Goal: Task Accomplishment & Management: Manage account settings

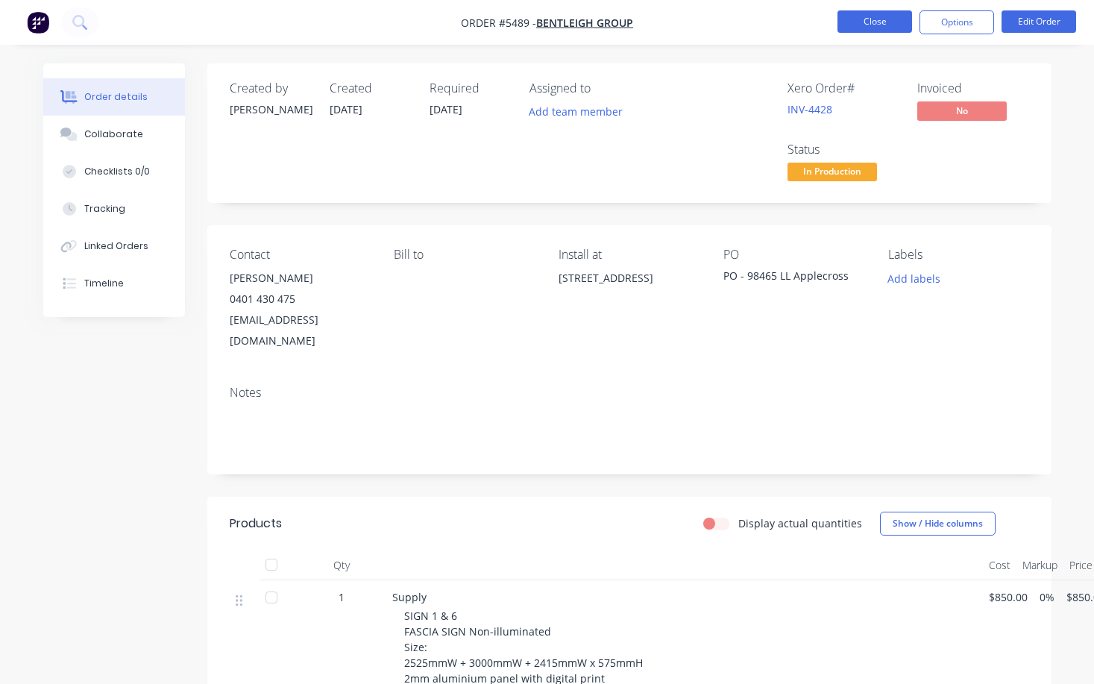
click at [874, 25] on button "Close" at bounding box center [875, 21] width 75 height 22
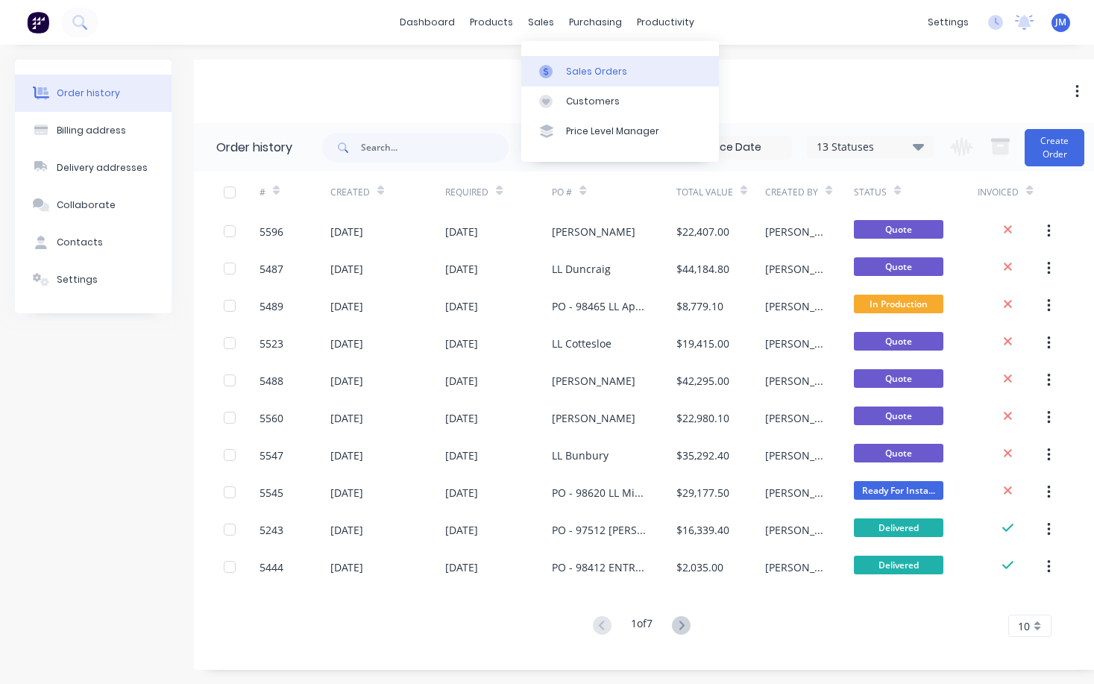
click at [583, 71] on div "Sales Orders" at bounding box center [596, 71] width 61 height 13
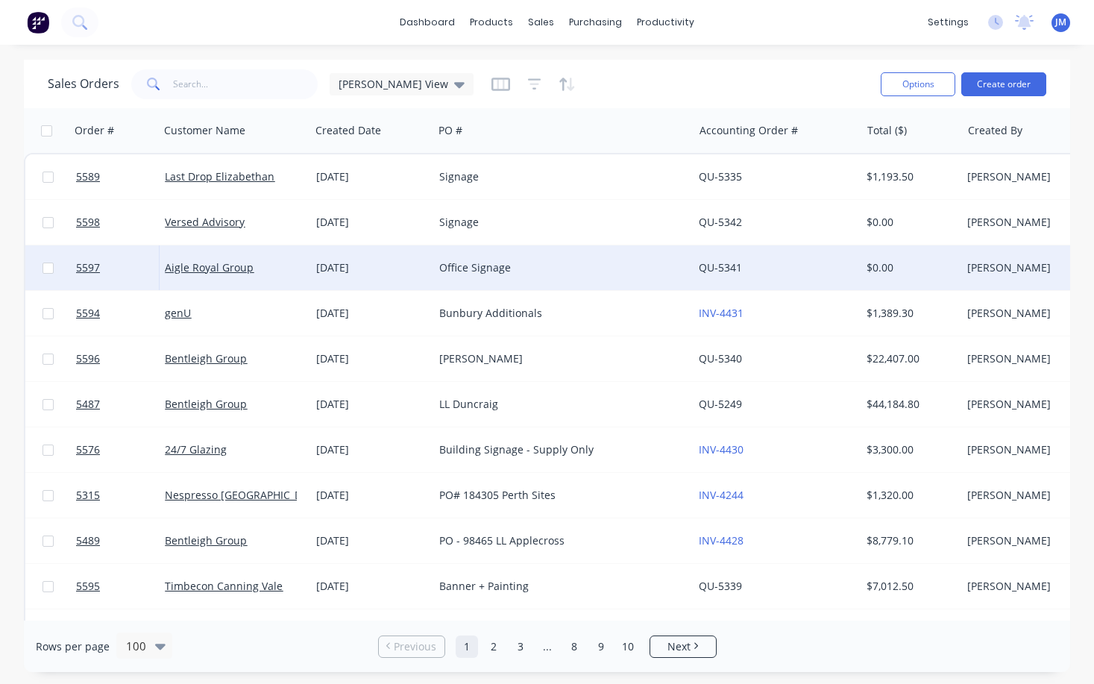
click at [471, 271] on div "Office Signage" at bounding box center [557, 267] width 236 height 15
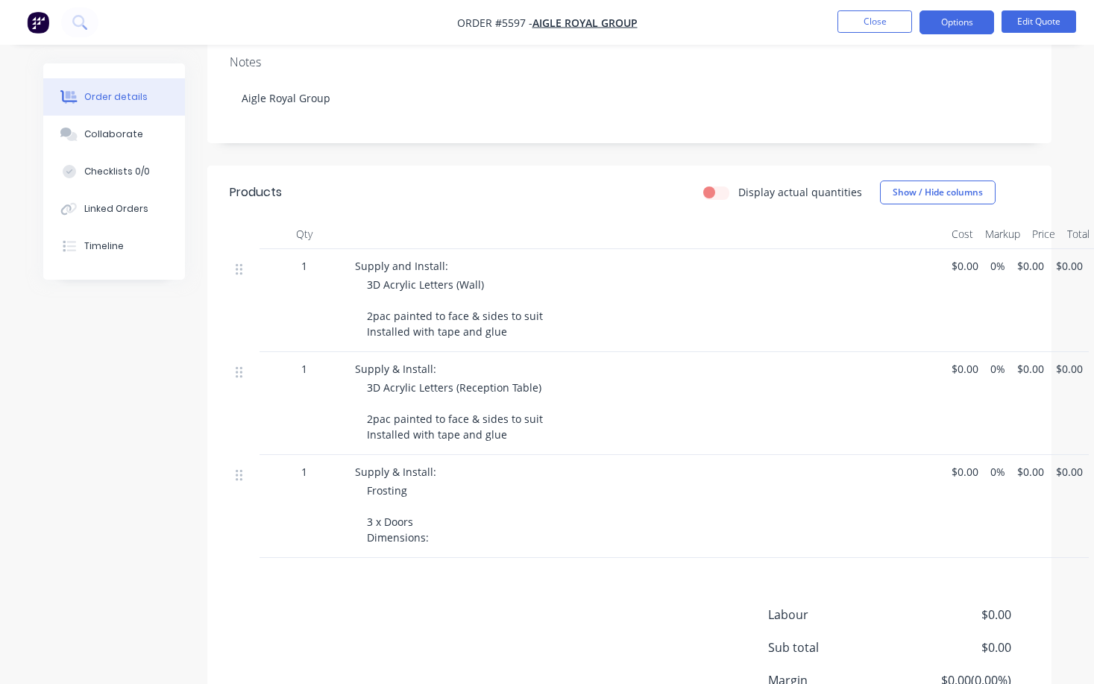
scroll to position [268, 0]
click at [958, 466] on span "$0.00" at bounding box center [965, 474] width 27 height 16
click at [1042, 25] on button "Edit Quote" at bounding box center [1039, 21] width 75 height 22
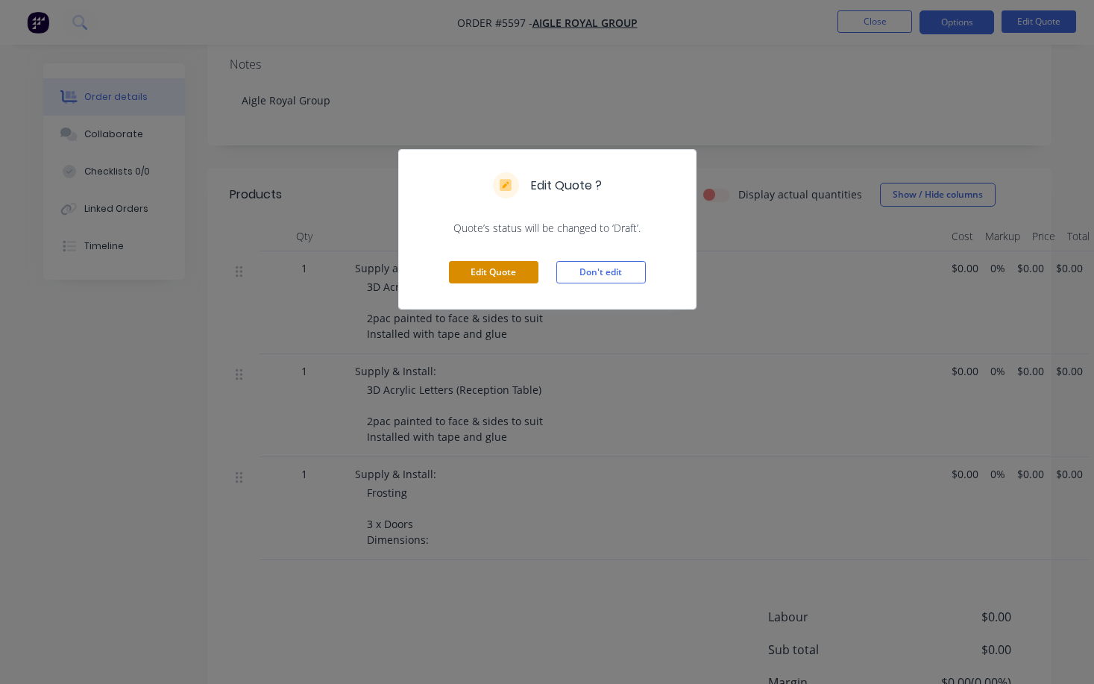
click at [533, 261] on button "Edit Quote" at bounding box center [494, 272] width 90 height 22
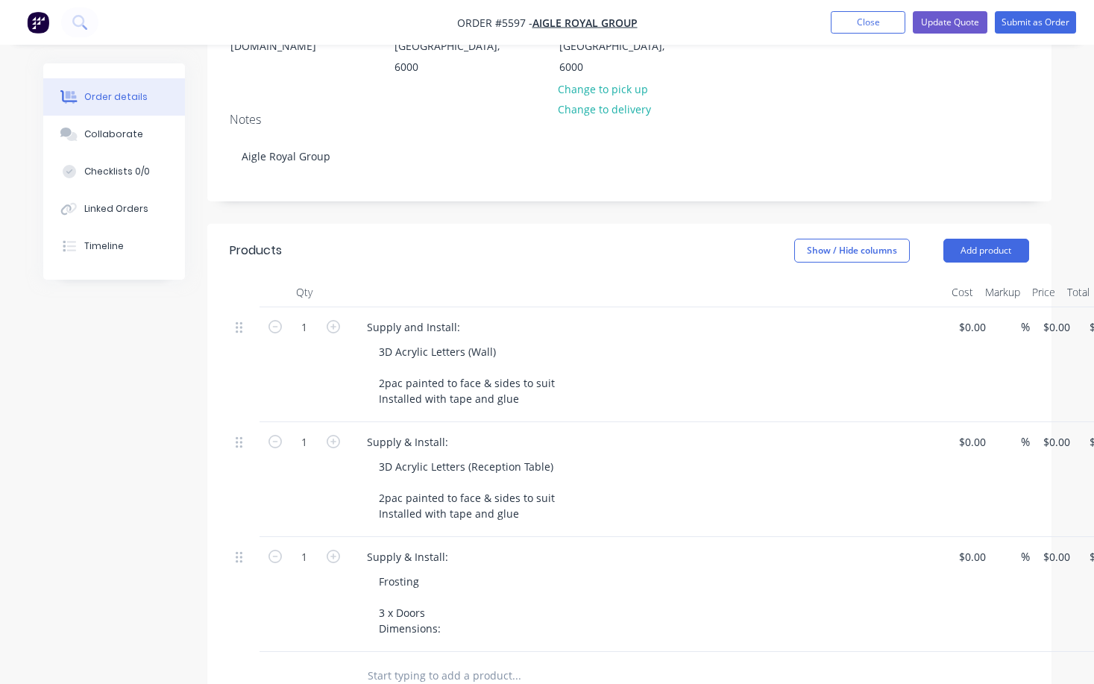
scroll to position [244, 0]
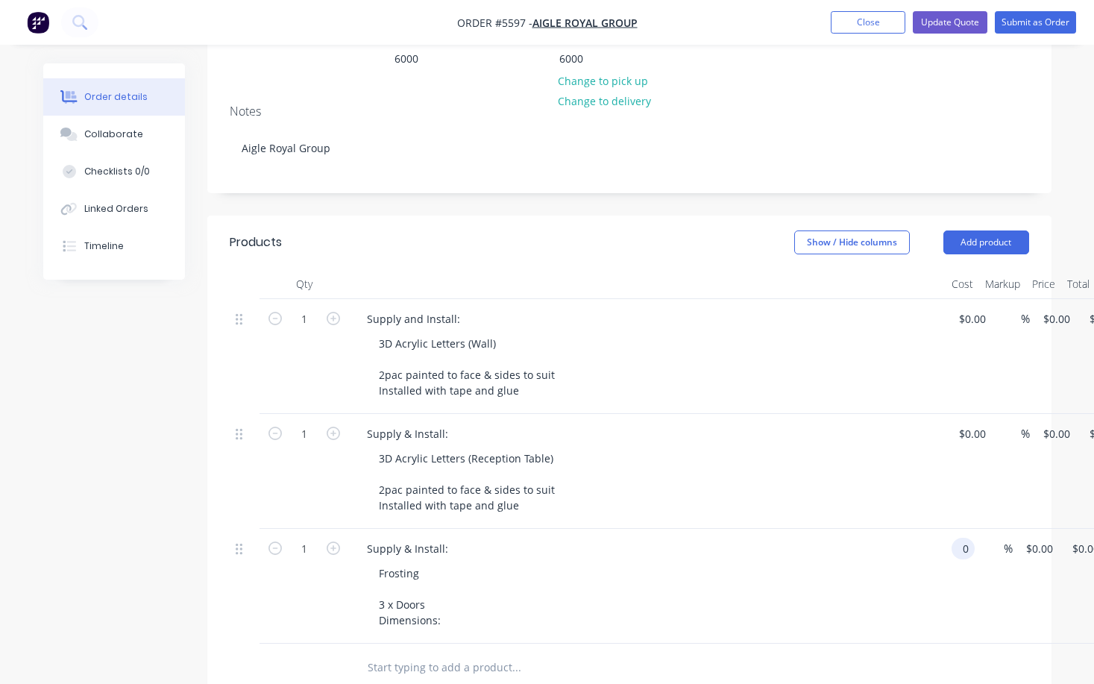
click at [976, 529] on div "1 Supply & Install: Frosting 3 x Doors Dimensions: 0 0 % $0.00 $0.00 $0.00 $0.00" at bounding box center [630, 586] width 800 height 115
click at [968, 538] on input "0" at bounding box center [966, 549] width 17 height 22
click at [961, 538] on input "300" at bounding box center [970, 549] width 25 height 22
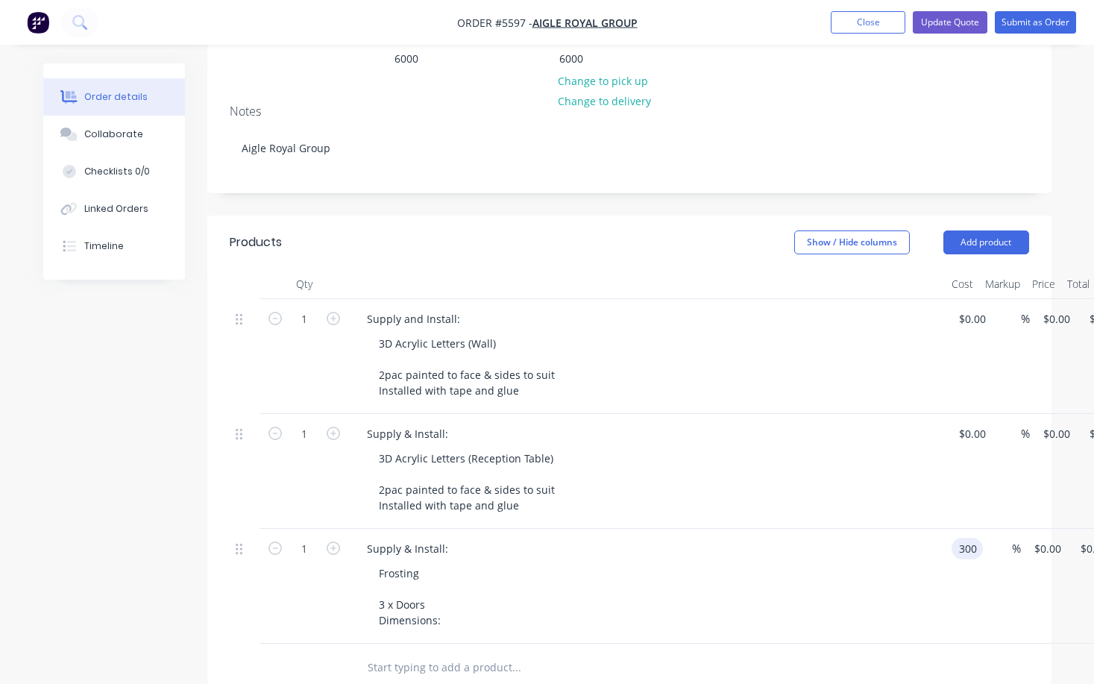
click at [961, 538] on input "300" at bounding box center [970, 549] width 25 height 22
type input "$900.00"
click at [857, 563] on div "Frosting 3 x Doors Dimensions:" at bounding box center [653, 597] width 573 height 69
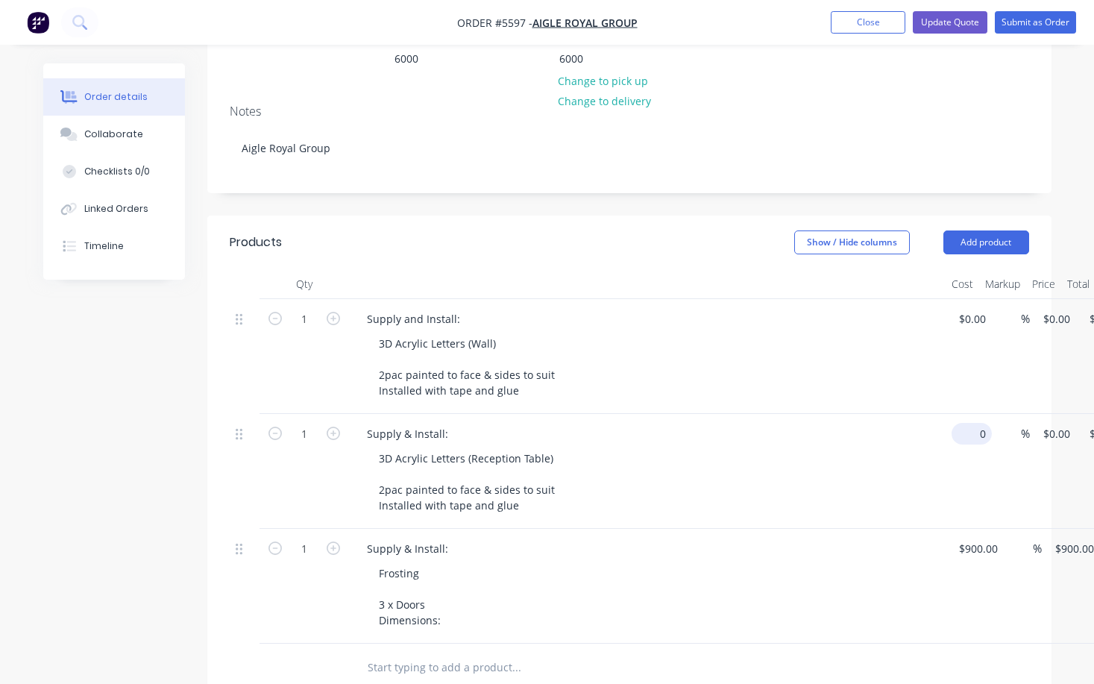
click at [970, 423] on input "0" at bounding box center [975, 434] width 34 height 22
type input "$580.00"
click at [859, 448] on div "3D Acrylic Letters (Reception Table) 2pac painted to face & sides to suit Insta…" at bounding box center [653, 482] width 573 height 69
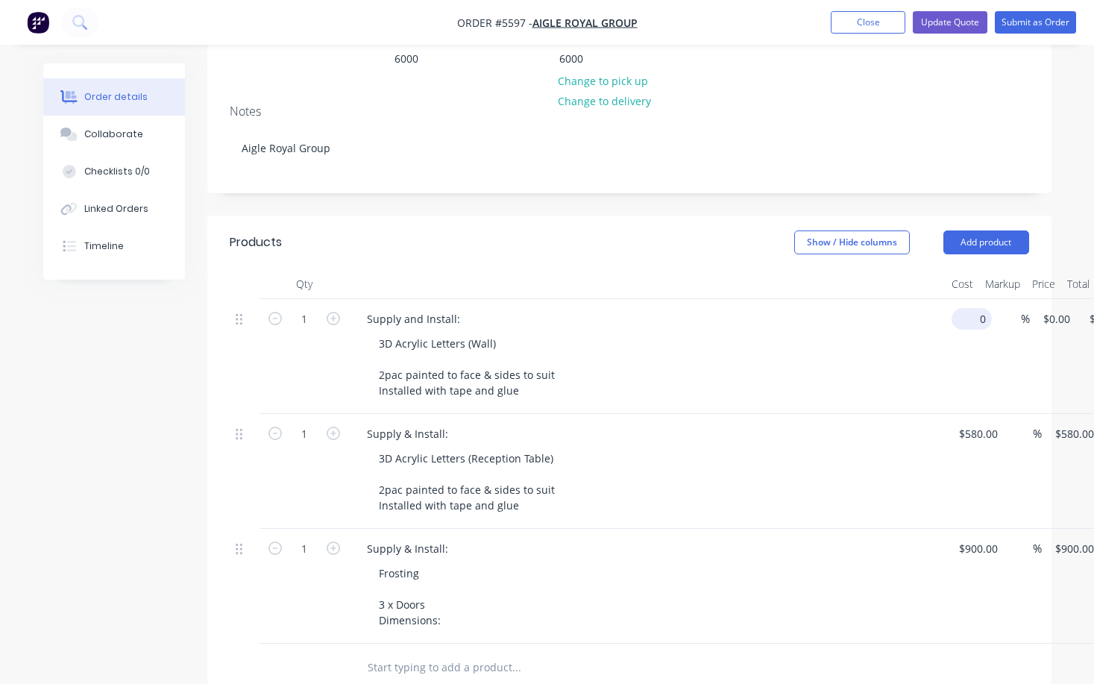
click at [980, 299] on div "1 Supply and Install: 3D Acrylic Letters (Wall) 2pac painted to face & sides to…" at bounding box center [630, 356] width 800 height 115
type input "$1,550.00"
click at [917, 423] on div "Supply & Install:" at bounding box center [647, 434] width 585 height 22
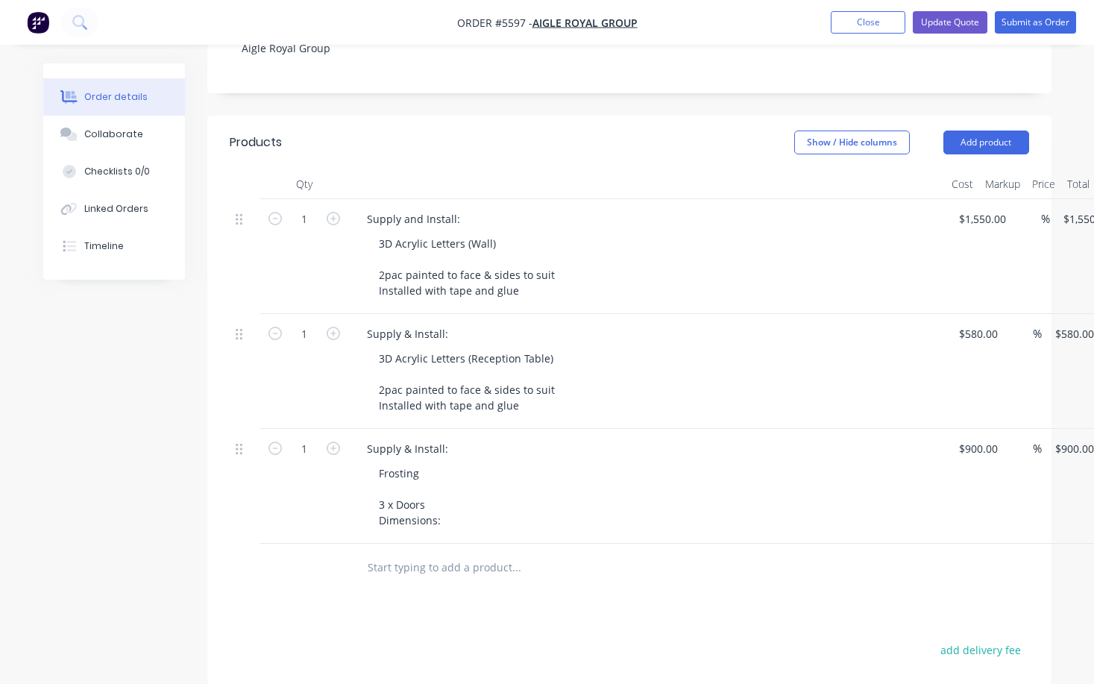
scroll to position [328, 0]
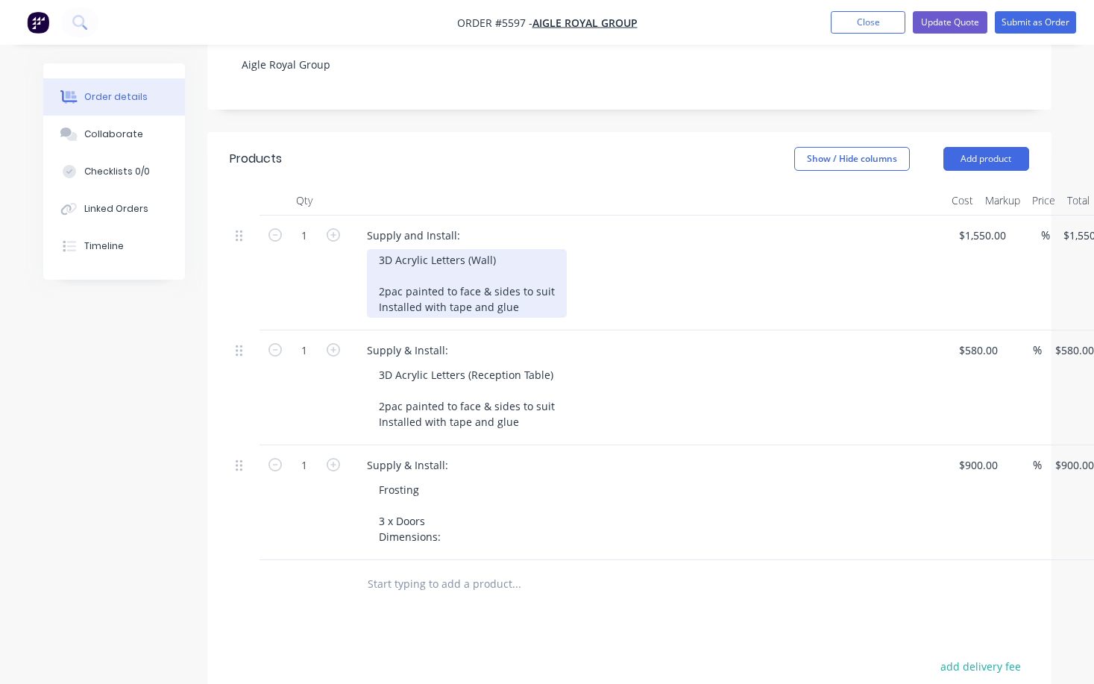
click at [377, 249] on div "3D Acrylic Letters (Wall) 2pac painted to face & sides to suit Installed with t…" at bounding box center [467, 283] width 200 height 69
drag, startPoint x: 410, startPoint y: 219, endPoint x: 361, endPoint y: 218, distance: 48.5
click at [361, 218] on div "Supply and Install: 10mm 3D Acrylic Letters (Wall) 2pac painted to face & sides…" at bounding box center [647, 273] width 597 height 115
copy div "10mm"
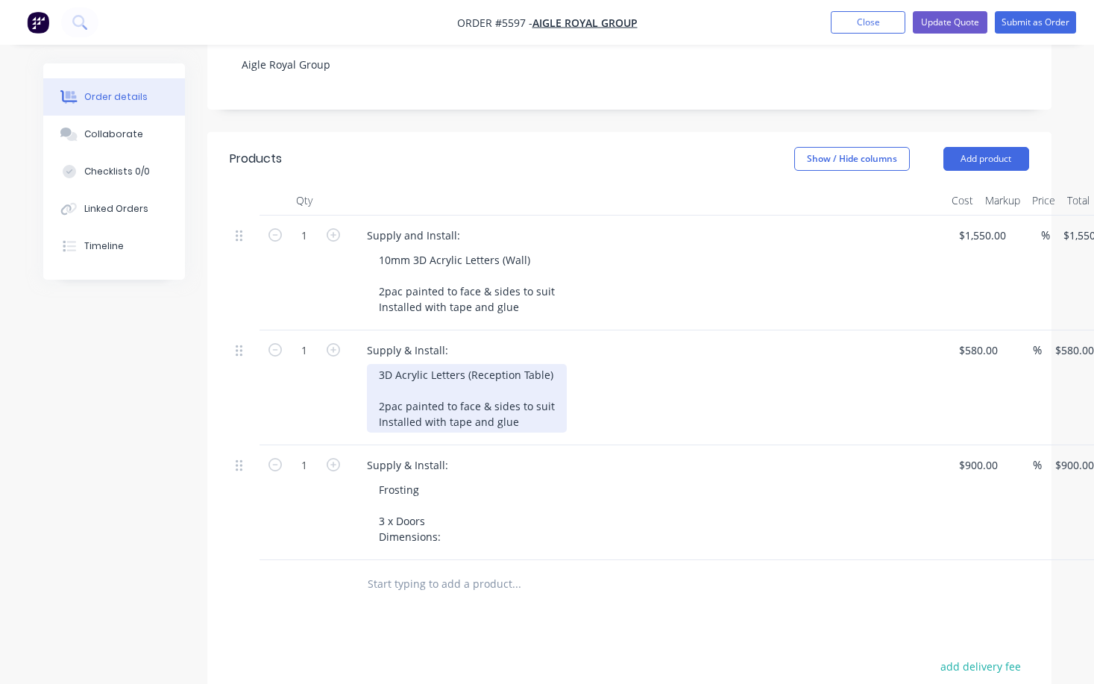
click at [378, 364] on div "3D Acrylic Letters (Reception Table) 2pac painted to face & sides to suit Insta…" at bounding box center [467, 398] width 200 height 69
paste div
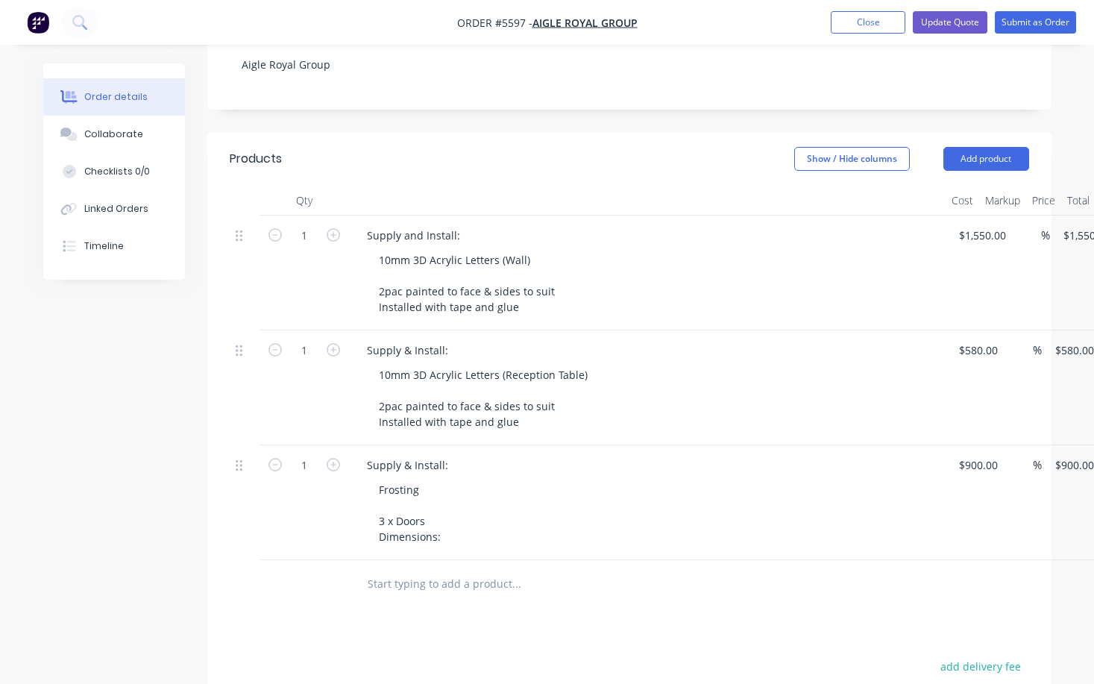
click at [557, 479] on div "Frosting 3 x Doors Dimensions:" at bounding box center [653, 513] width 573 height 69
click at [984, 225] on input "1550" at bounding box center [985, 236] width 54 height 22
type input "$1,650.00"
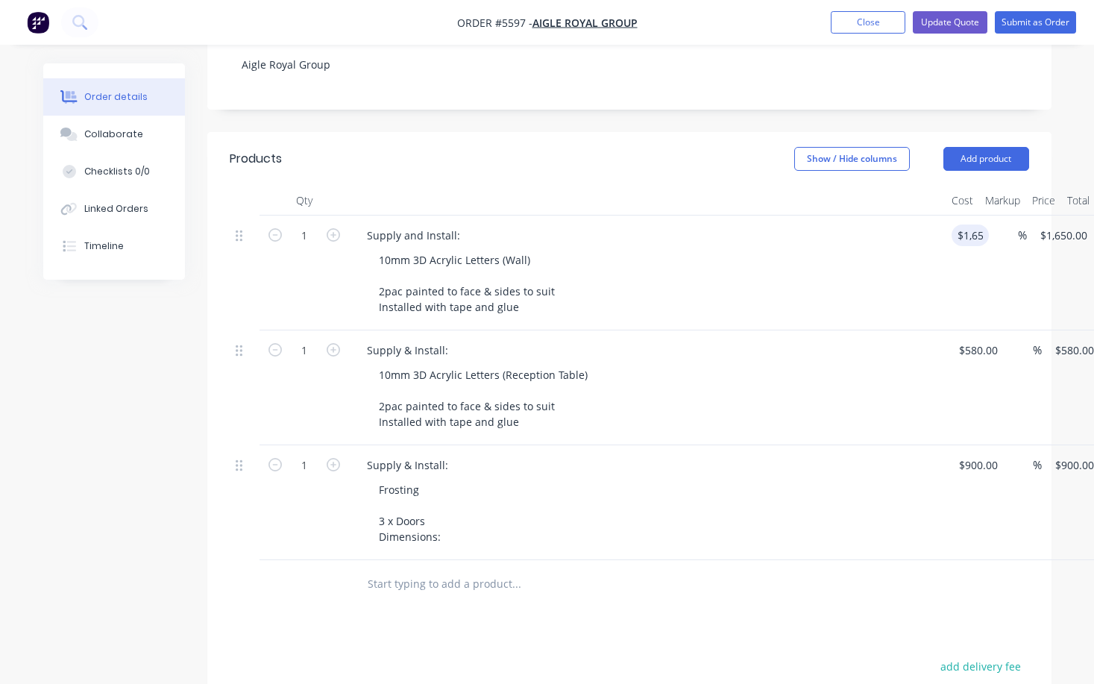
click at [798, 260] on div "10mm 3D Acrylic Letters (Wall) 2pac painted to face & sides to suit Installed w…" at bounding box center [653, 283] width 573 height 69
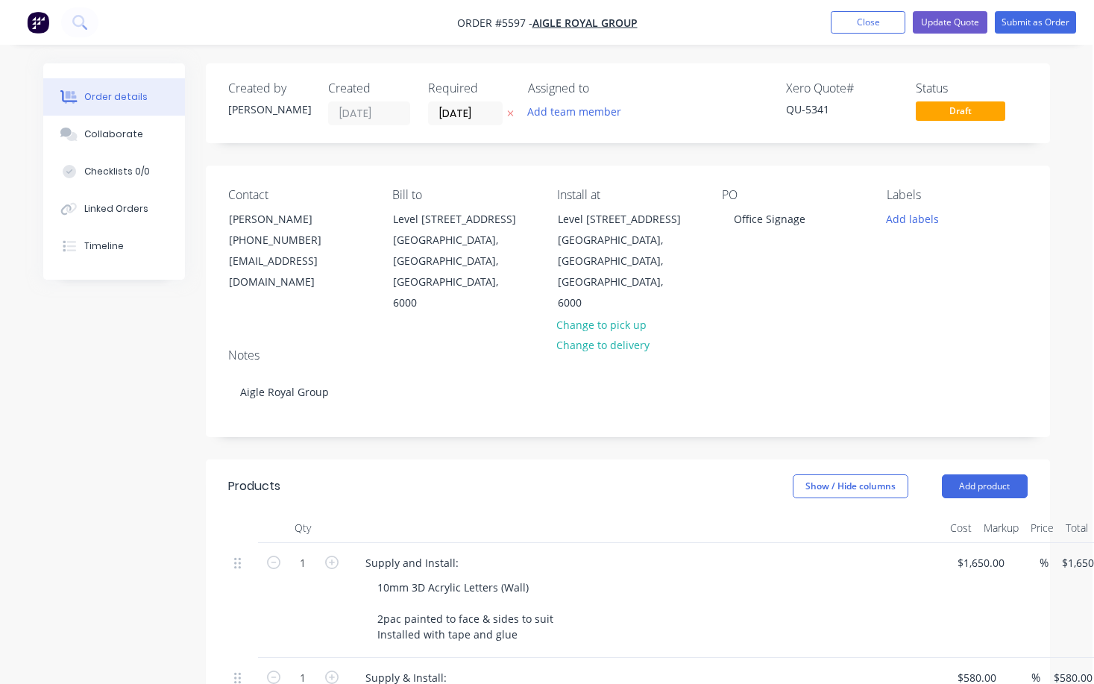
scroll to position [0, 1]
click at [959, 19] on button "Update Quote" at bounding box center [950, 22] width 75 height 22
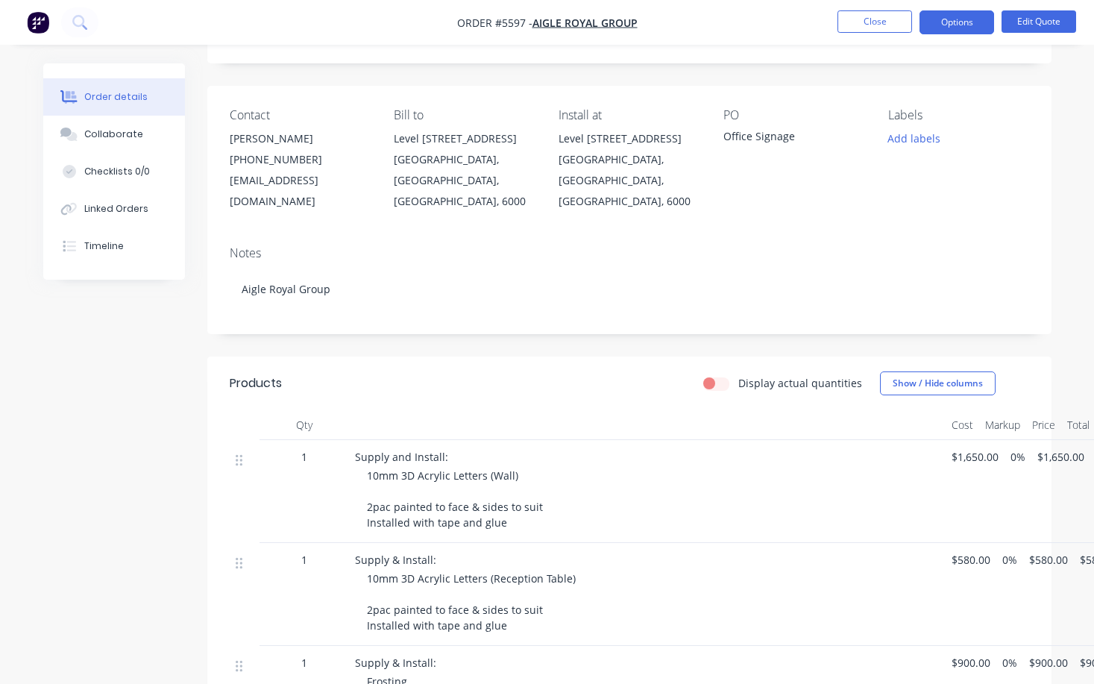
scroll to position [88, 0]
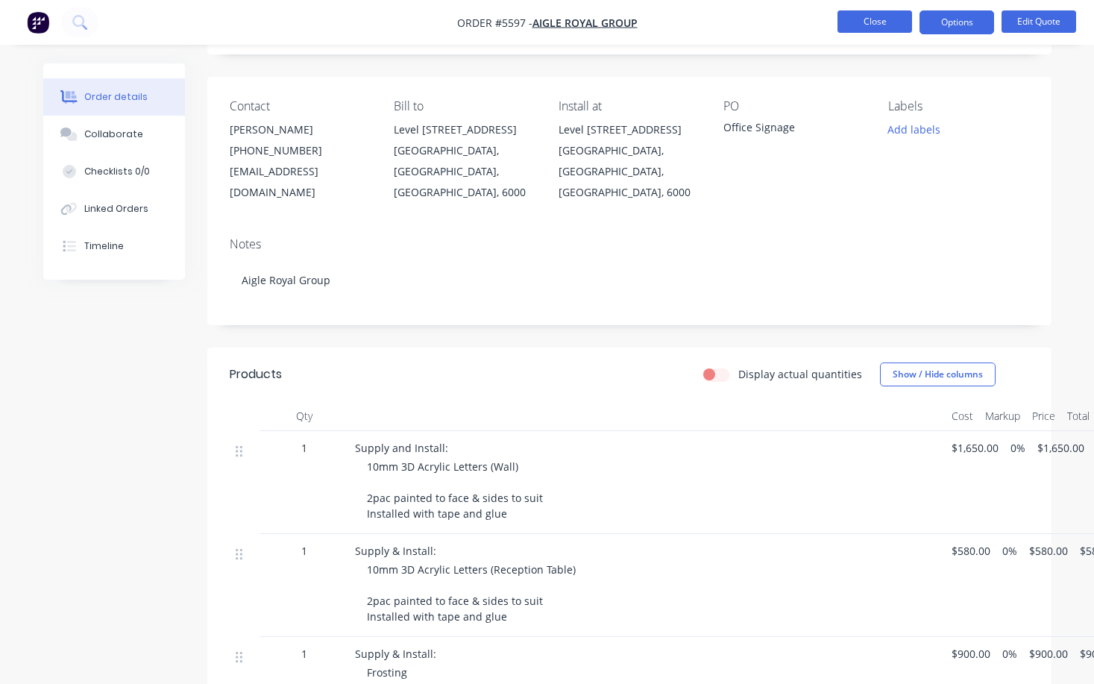
click at [866, 27] on button "Close" at bounding box center [875, 21] width 75 height 22
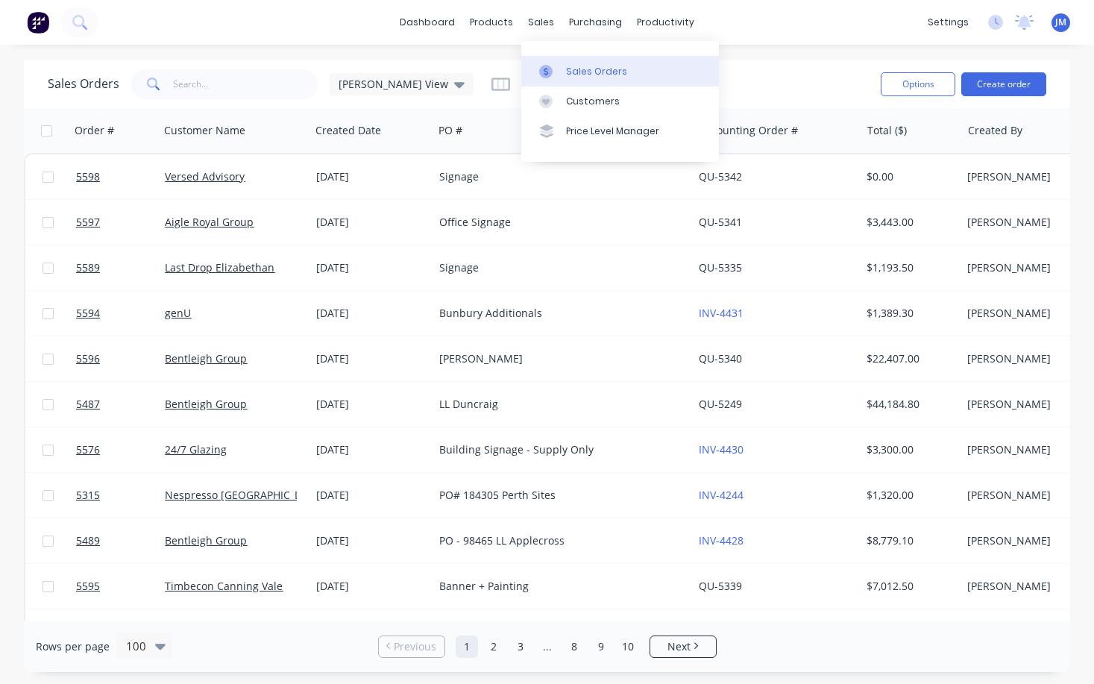
click at [576, 79] on link "Sales Orders" at bounding box center [620, 71] width 198 height 30
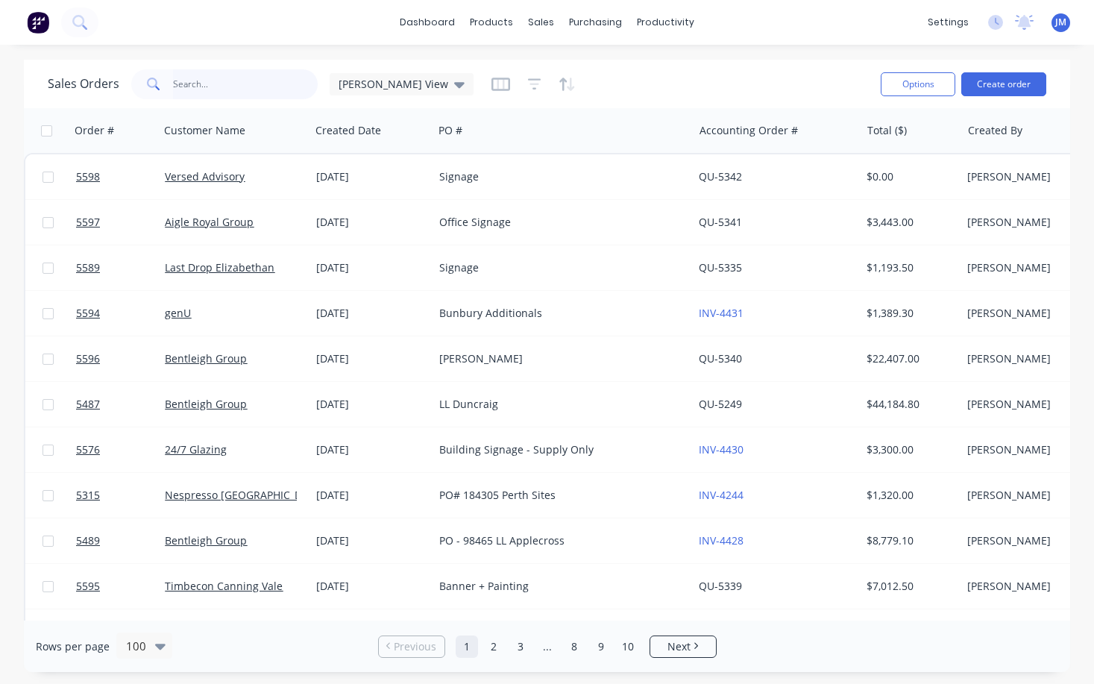
click at [234, 87] on input "text" at bounding box center [245, 84] width 145 height 30
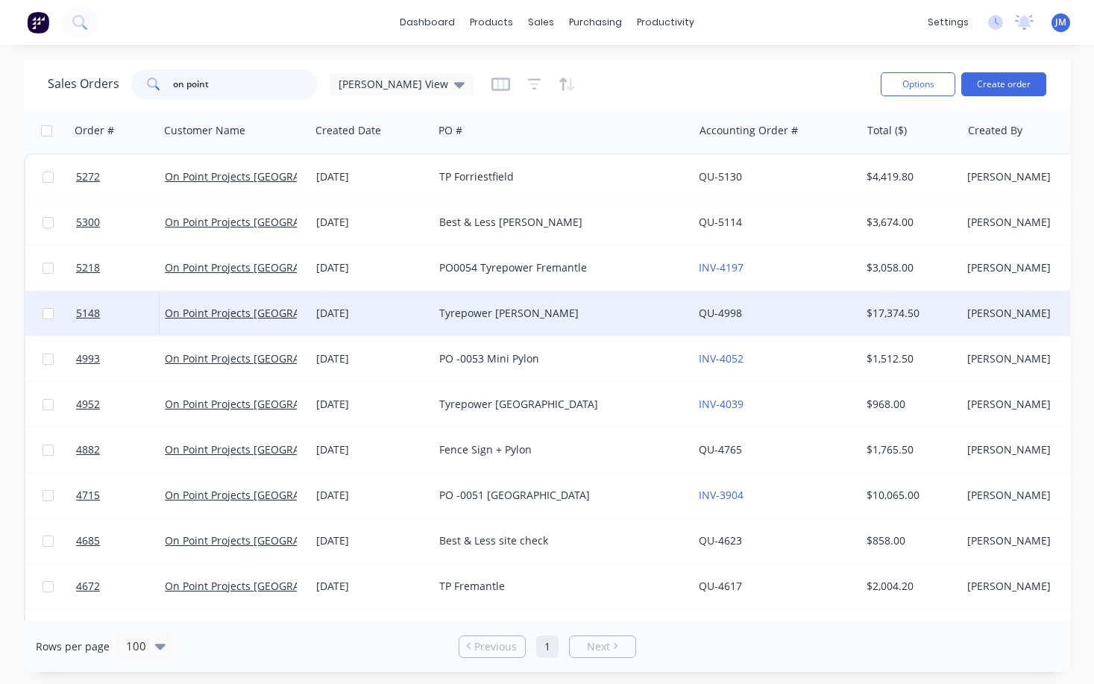
type input "on point"
click at [498, 319] on div "Tyrepower [PERSON_NAME]" at bounding box center [557, 313] width 236 height 15
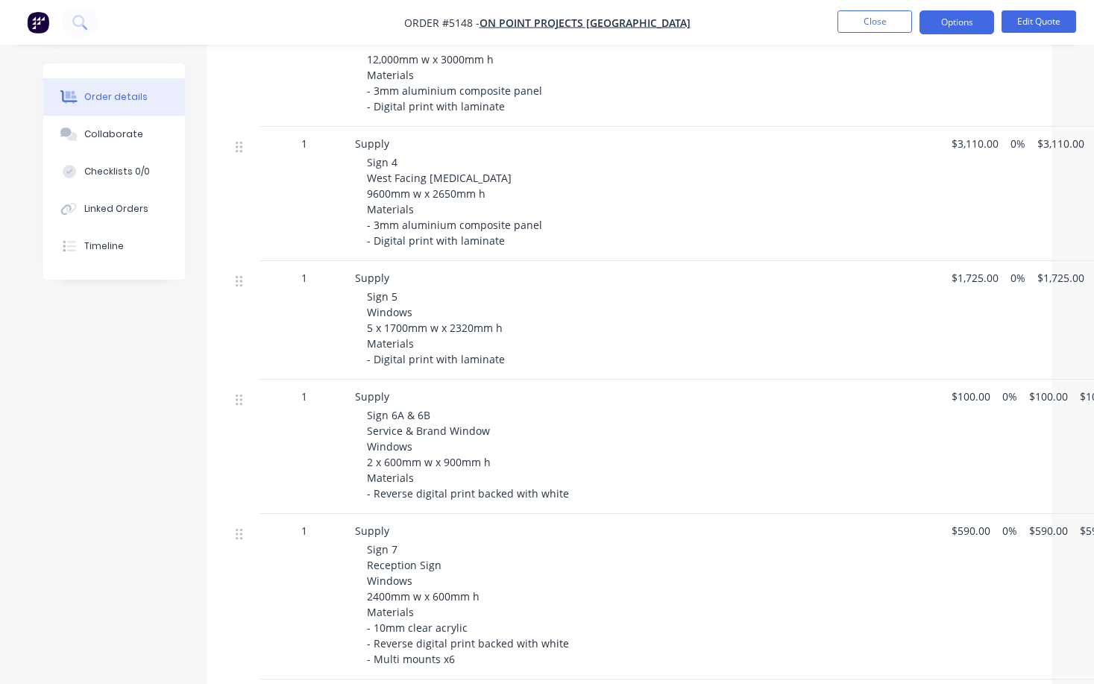
scroll to position [824, 0]
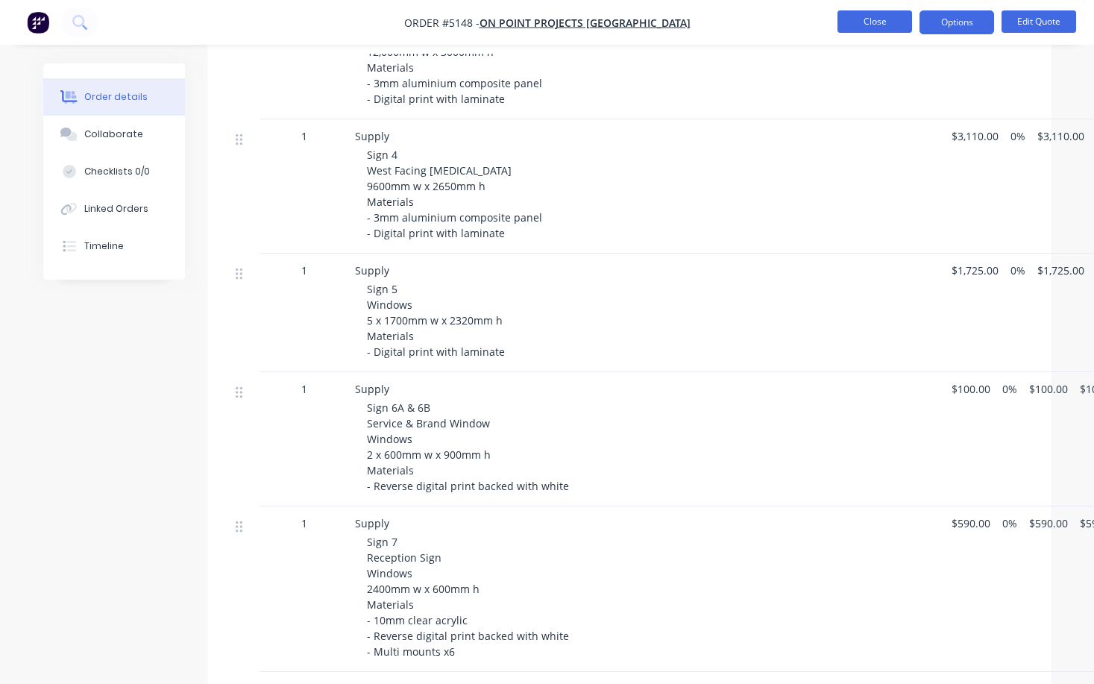
click at [862, 22] on button "Close" at bounding box center [875, 21] width 75 height 22
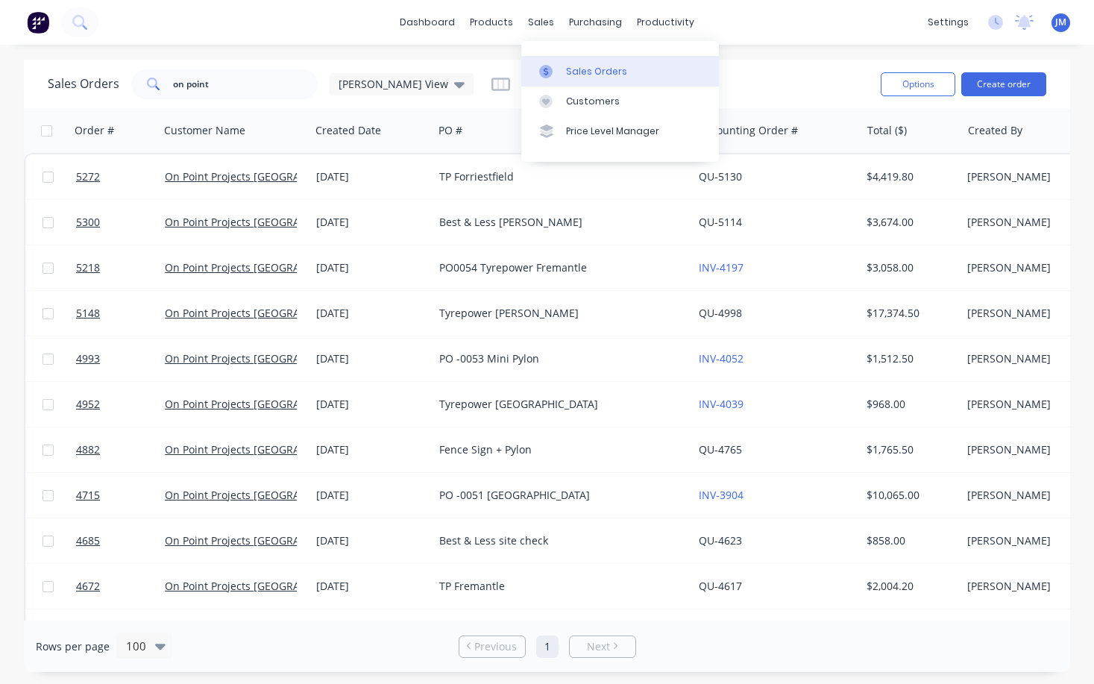
click at [586, 70] on div "Sales Orders" at bounding box center [596, 71] width 61 height 13
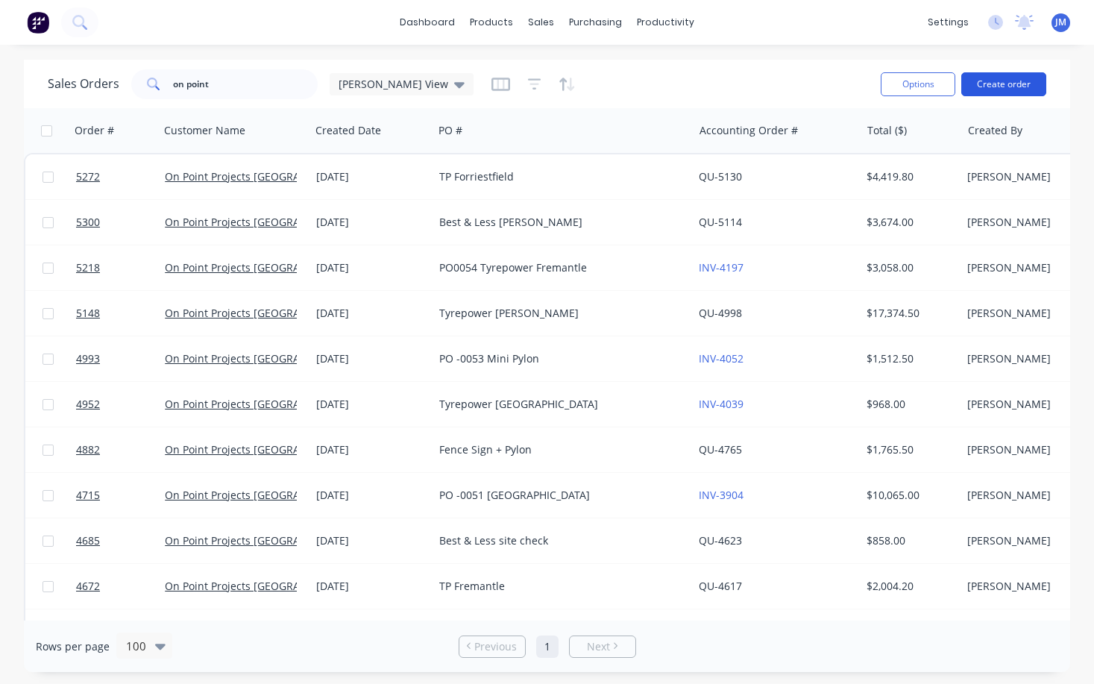
click at [1003, 89] on button "Create order" at bounding box center [1004, 84] width 85 height 24
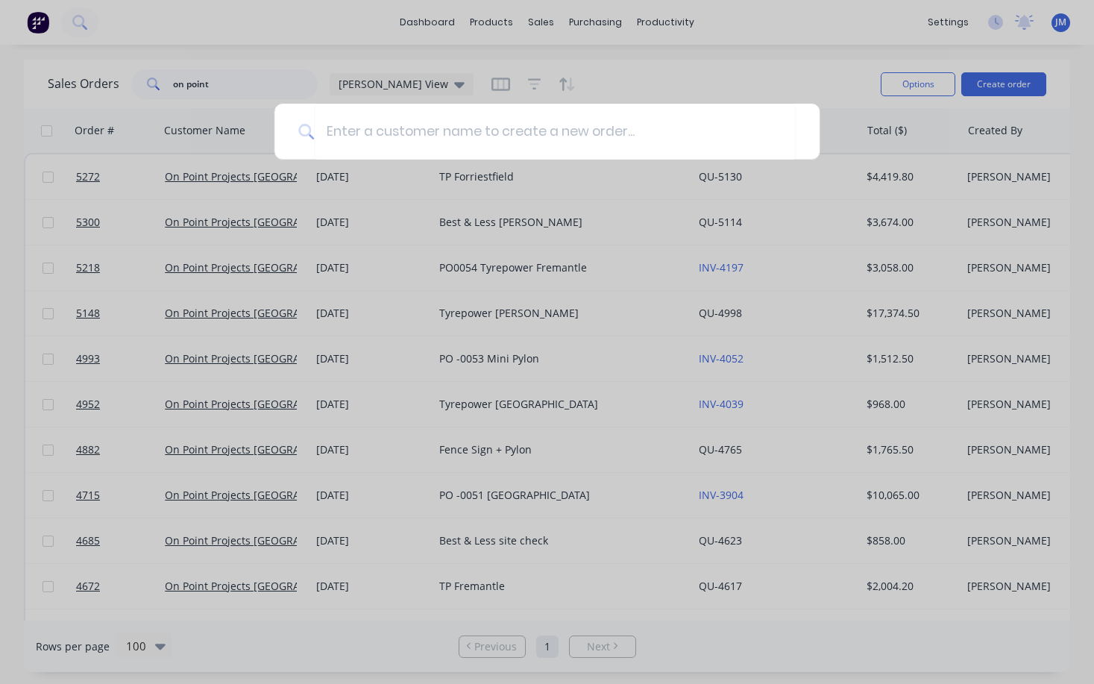
click at [247, 69] on div at bounding box center [547, 342] width 1094 height 684
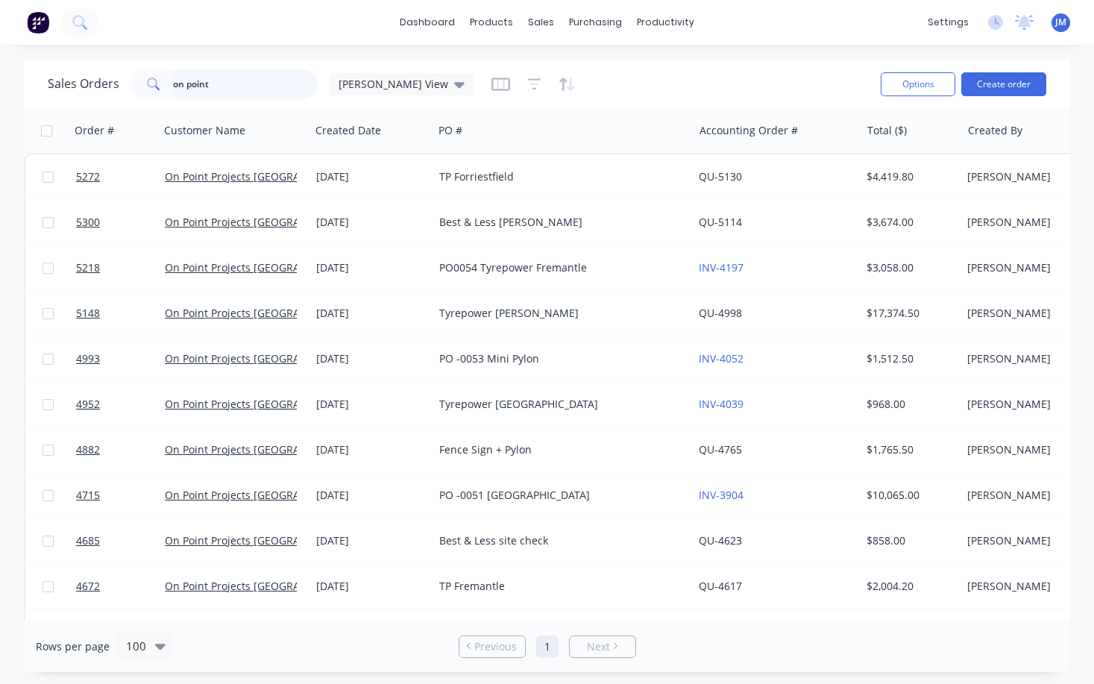
click at [239, 76] on input "on point" at bounding box center [245, 84] width 145 height 30
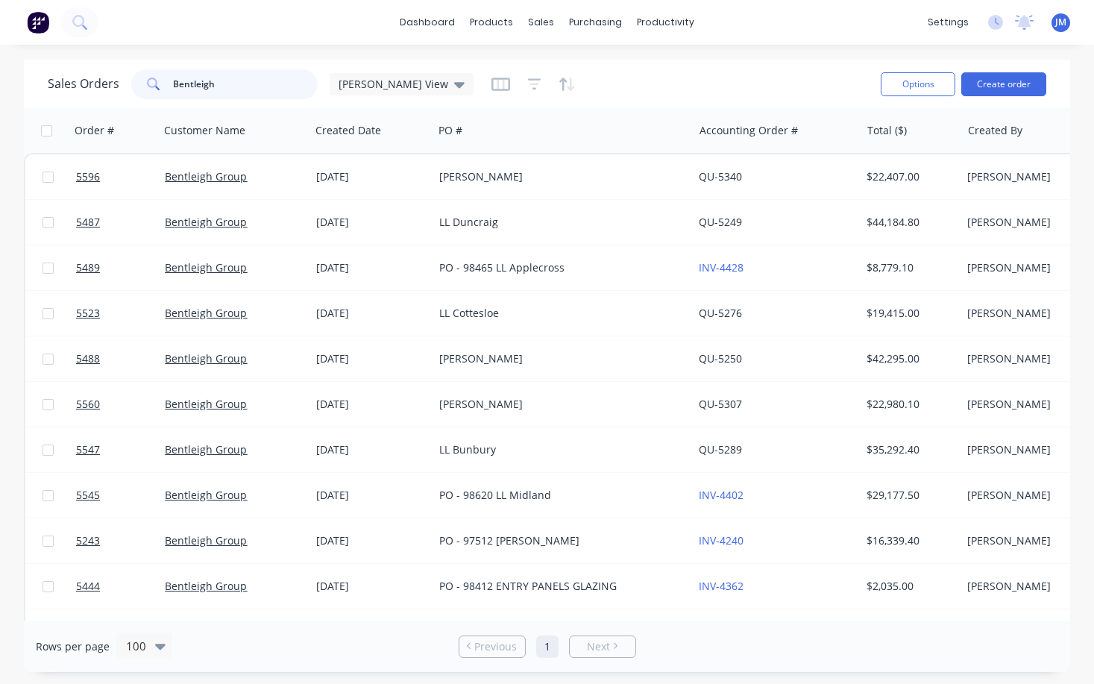
type input "Bentleigh"
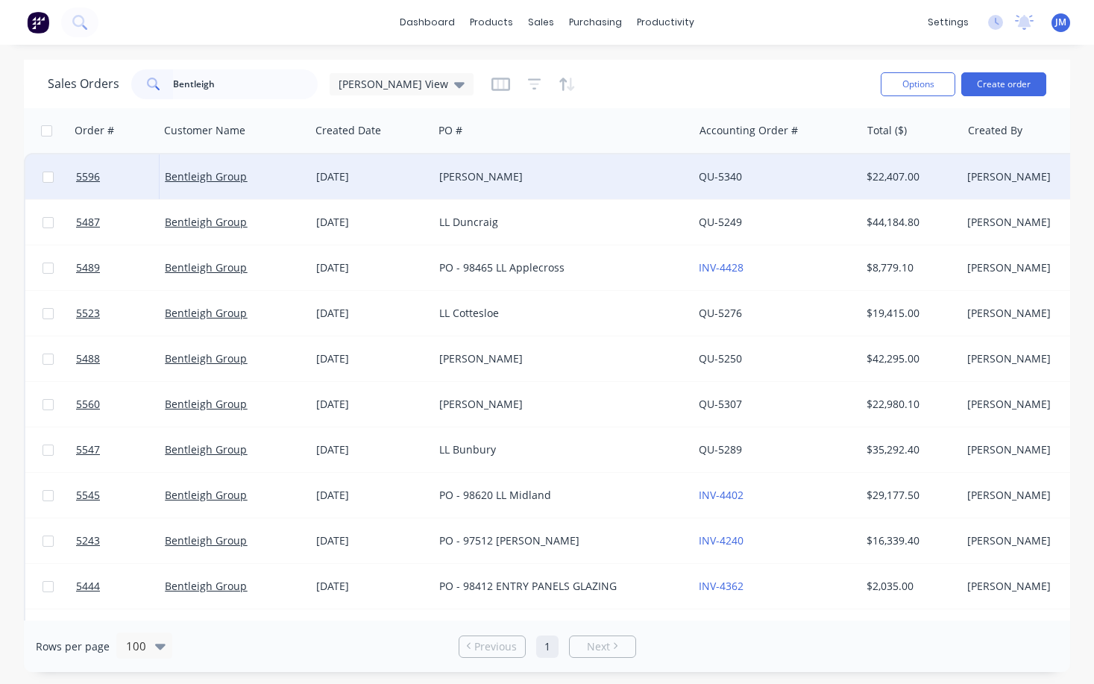
drag, startPoint x: 239, startPoint y: 76, endPoint x: 460, endPoint y: 178, distance: 242.7
click at [460, 178] on div "[PERSON_NAME]" at bounding box center [557, 176] width 236 height 15
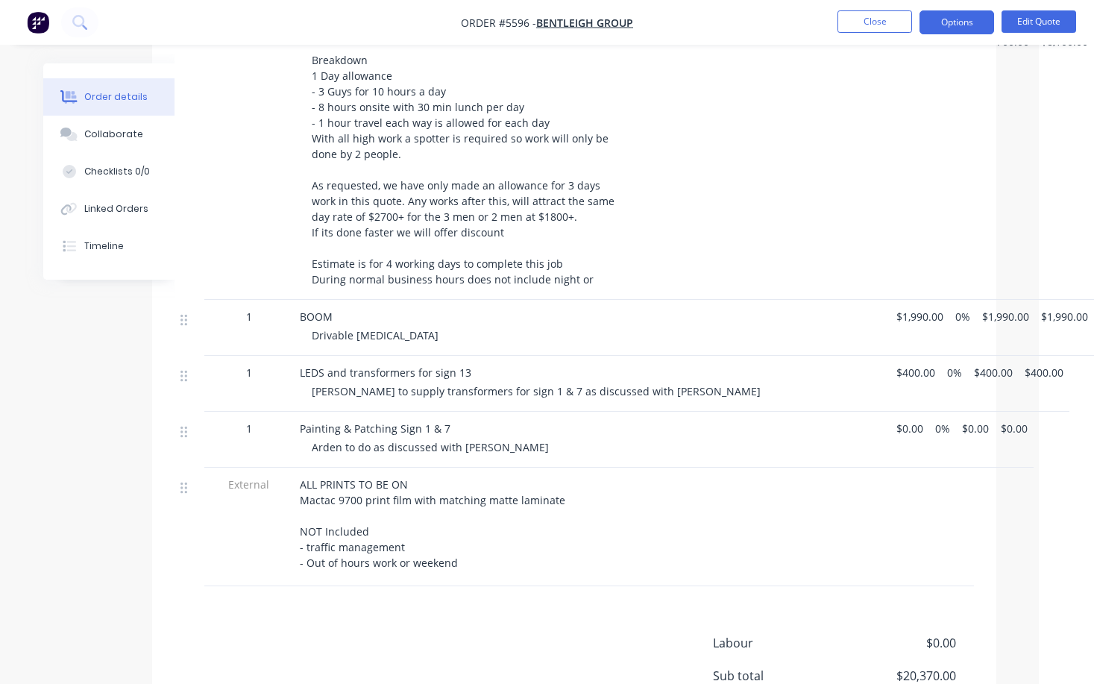
scroll to position [1797, 55]
click at [1047, 24] on button "Edit Quote" at bounding box center [1039, 21] width 75 height 22
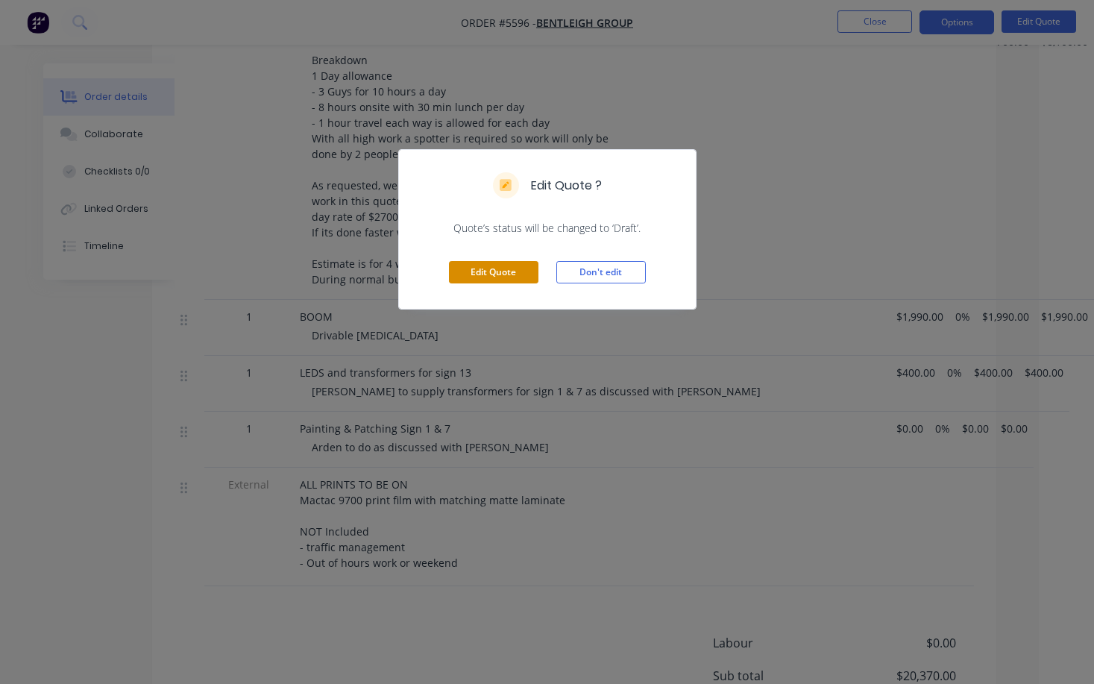
click at [483, 265] on button "Edit Quote" at bounding box center [494, 272] width 90 height 22
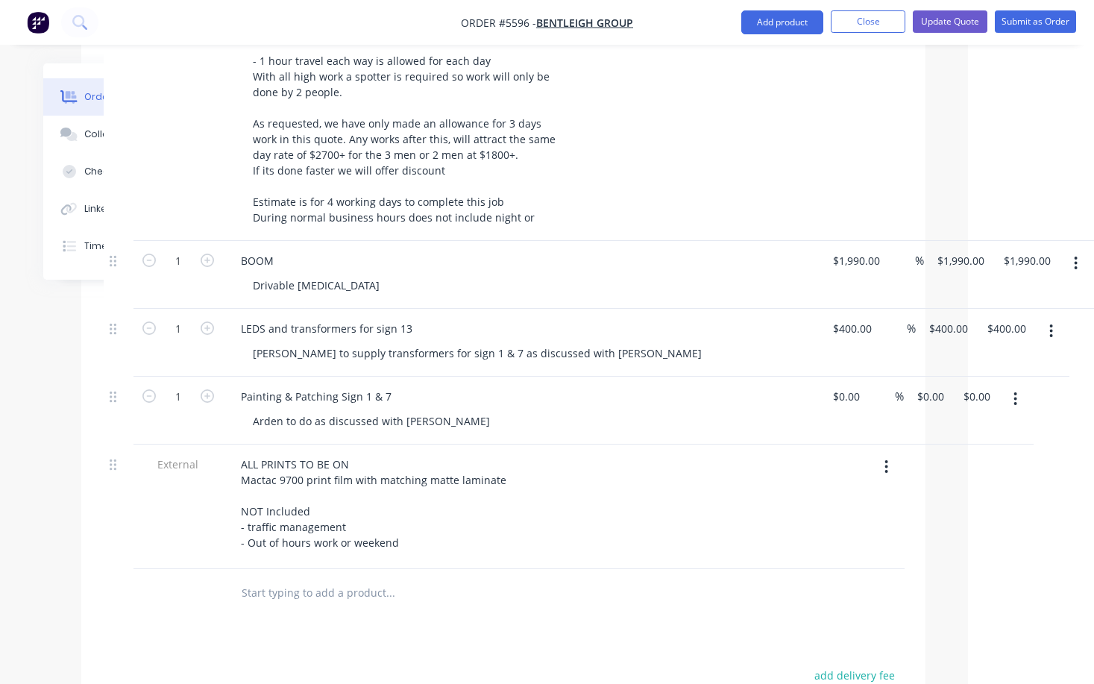
scroll to position [1978, 126]
click at [1077, 257] on icon "button" at bounding box center [1076, 263] width 3 height 13
click at [1021, 322] on div "Duplicate" at bounding box center [1023, 333] width 115 height 22
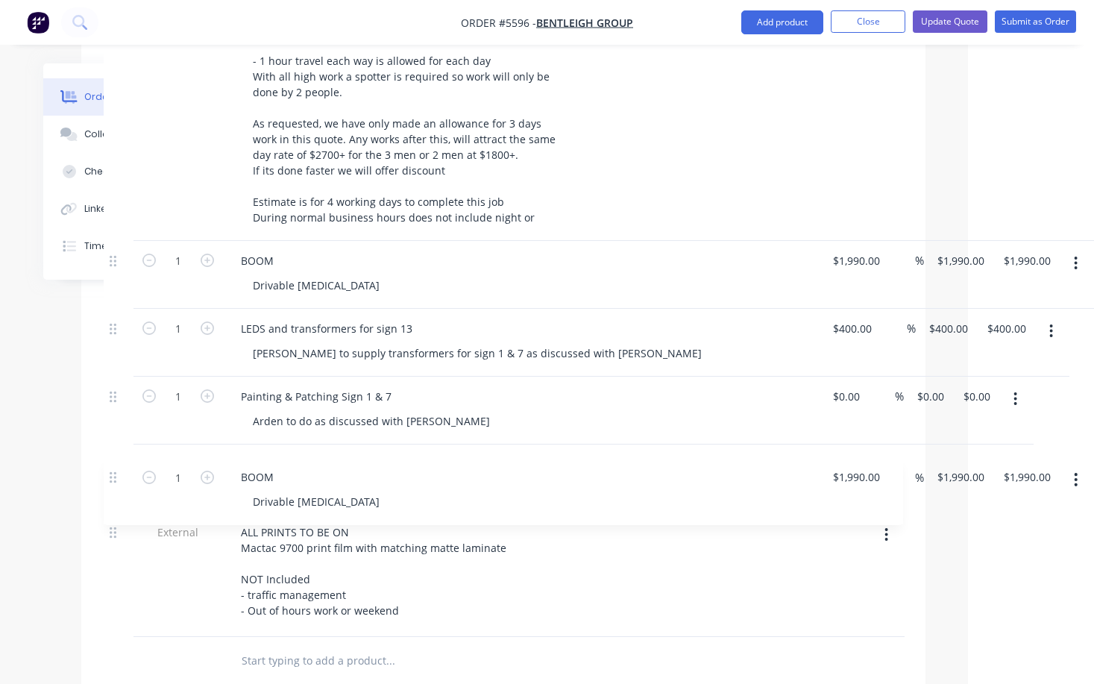
scroll to position [1980, 125]
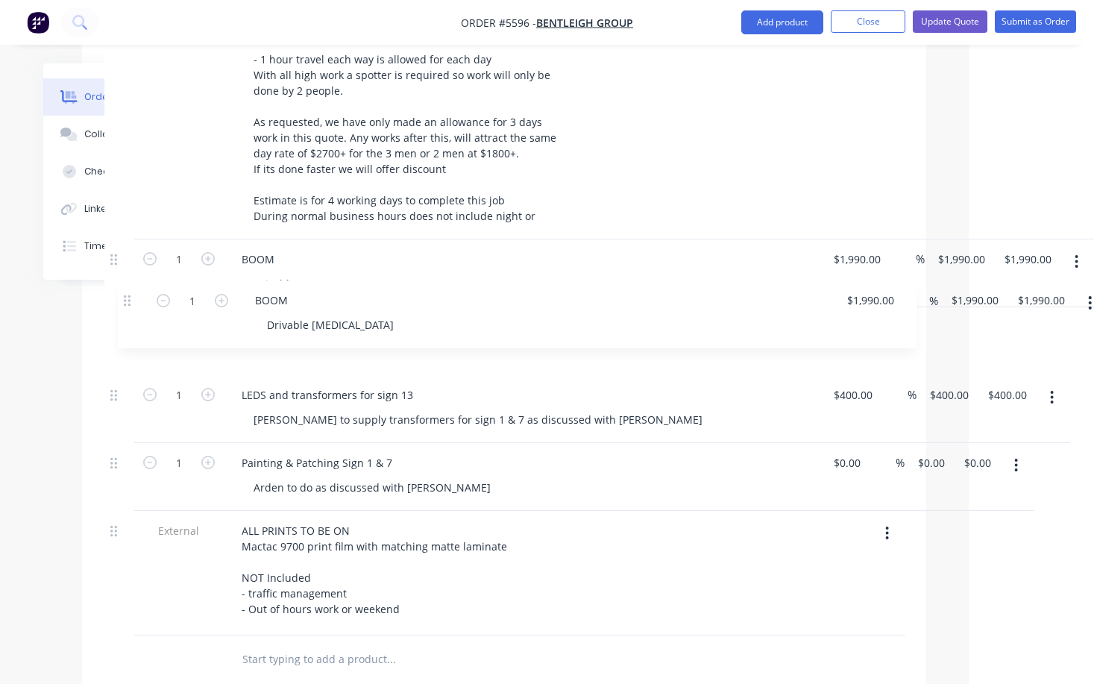
drag, startPoint x: 115, startPoint y: 570, endPoint x: 129, endPoint y: 299, distance: 271.2
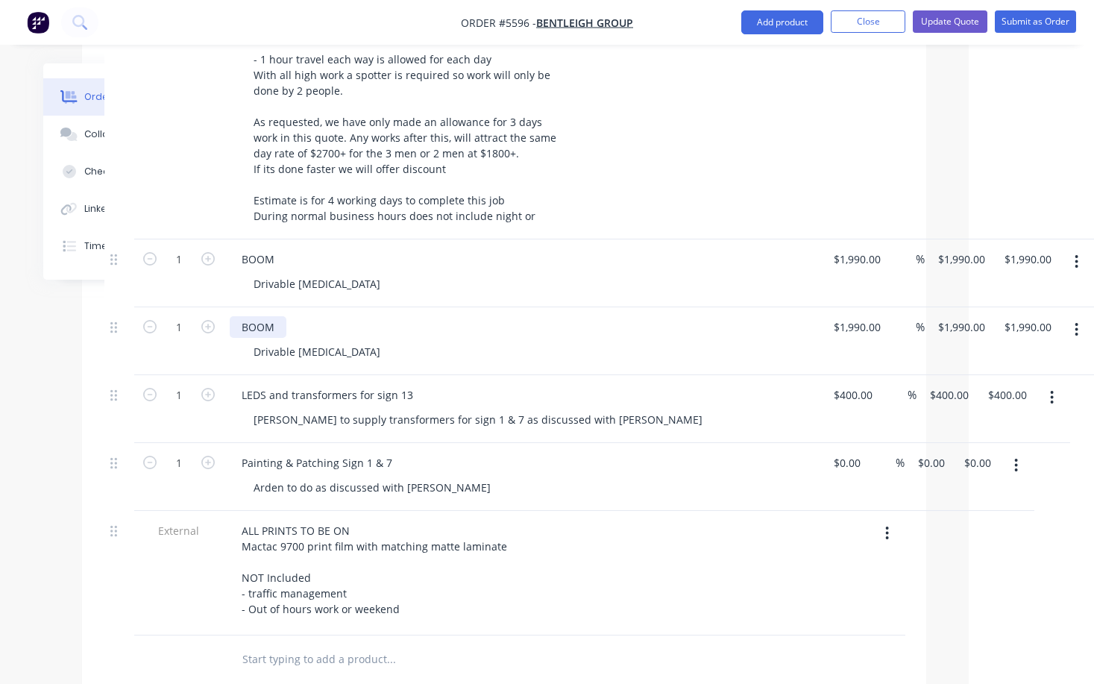
click at [260, 316] on div "BOOM" at bounding box center [258, 327] width 57 height 22
drag, startPoint x: 342, startPoint y: 332, endPoint x: 217, endPoint y: 326, distance: 124.7
click at [217, 326] on div "1 Scissor lift Drivable [MEDICAL_DATA] $1,990.00 $1,990.00 % $1,990.00 $1,990.0…" at bounding box center [504, 341] width 800 height 68
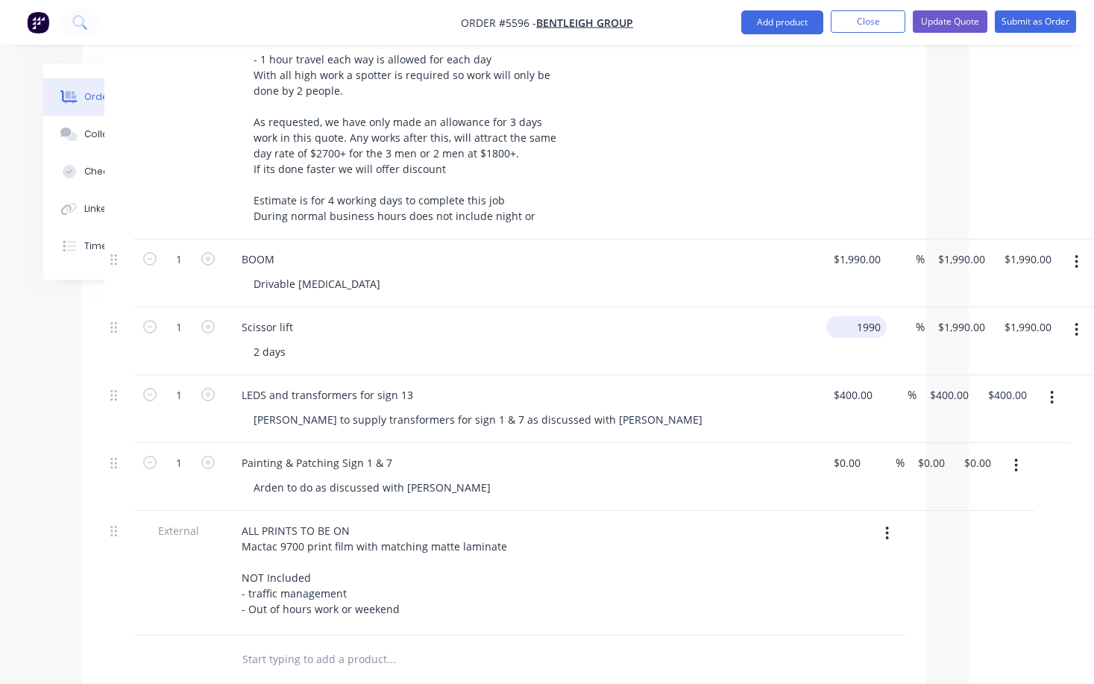
click at [852, 316] on input "1990" at bounding box center [860, 327] width 54 height 22
type input "$1,990.00"
click at [207, 320] on icon "button" at bounding box center [207, 326] width 13 height 13
type input "2"
type input "$3,980.00"
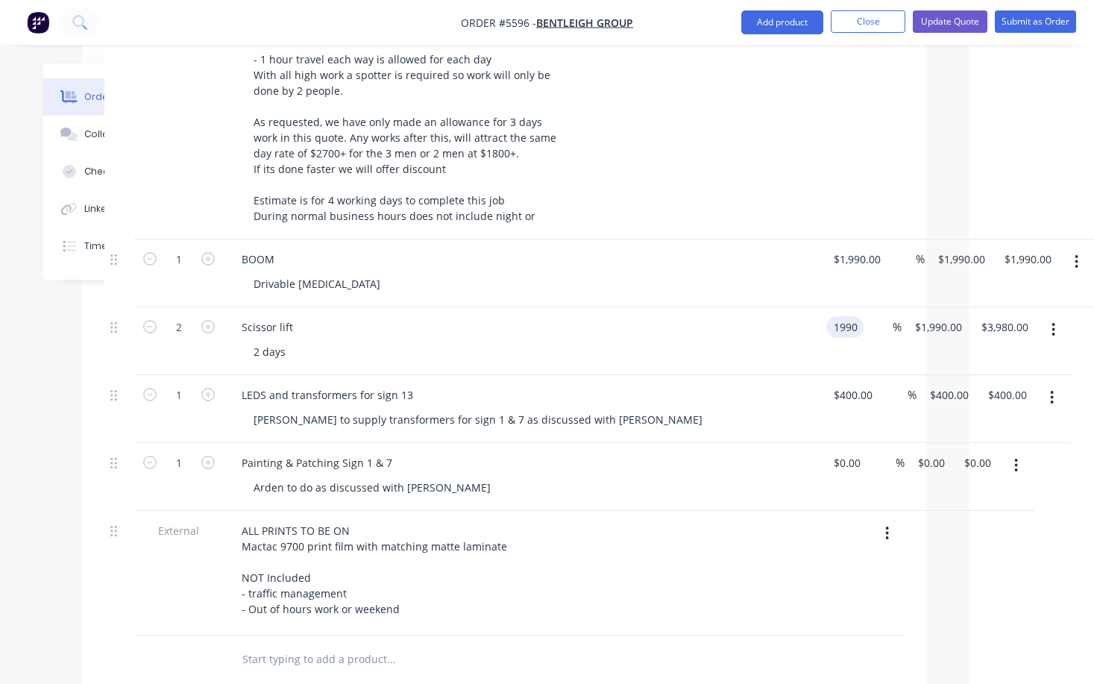
click at [868, 309] on div "2 Scissor lift 2 days 1990 1990 % $1,990.00 $1,990.00 $3,980.00 $3,980.00" at bounding box center [504, 341] width 800 height 68
click at [868, 309] on div "2 Scissor lift 2 days $1,990.00 $1,990.00 % $1,990.00 $1,990.00 $3,980.00 $3,98…" at bounding box center [504, 341] width 800 height 68
click at [859, 316] on input "1990" at bounding box center [848, 327] width 31 height 22
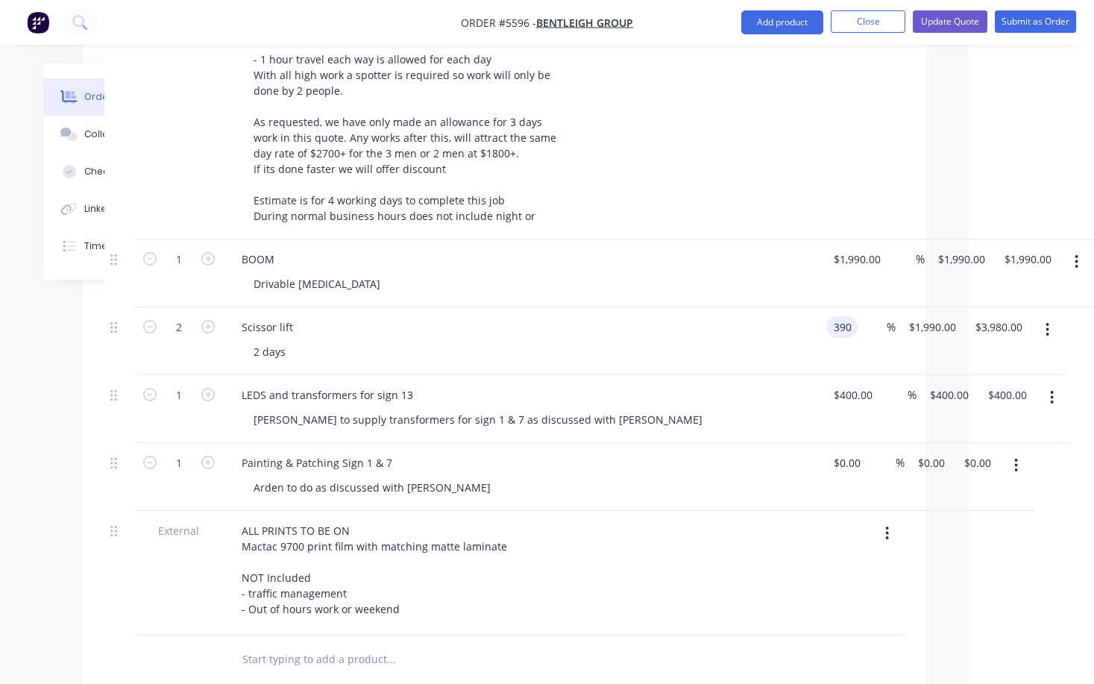
type input "$390.00"
type input "$780.00"
click at [803, 341] on div "2 days" at bounding box center [528, 352] width 573 height 22
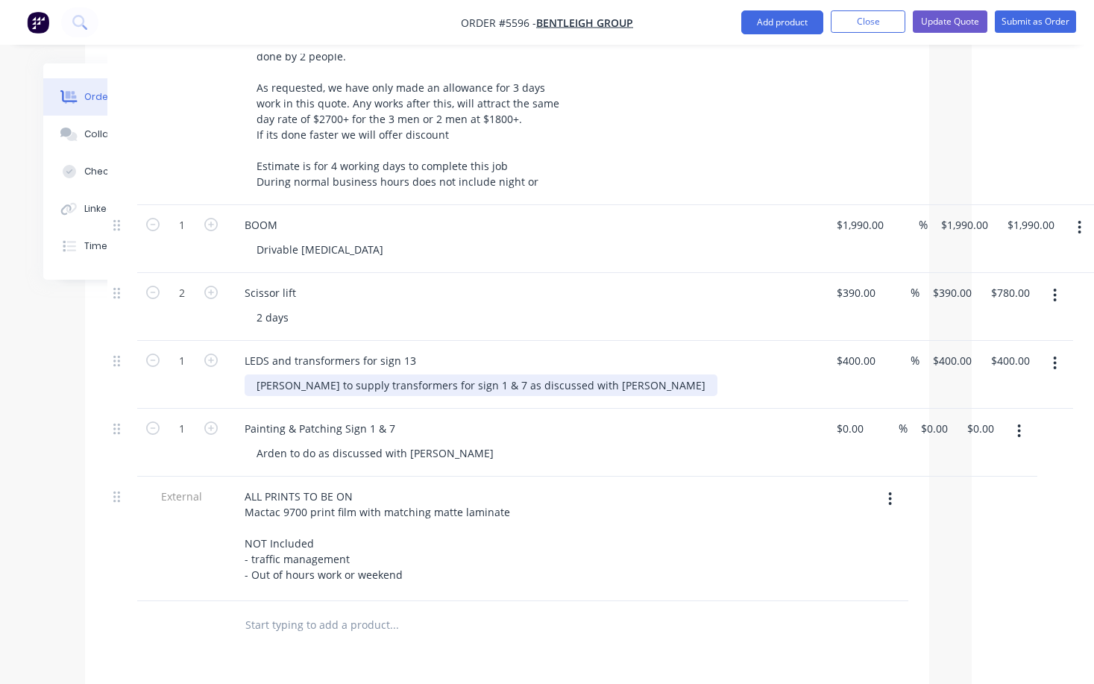
scroll to position [2016, 122]
click at [457, 373] on div "[PERSON_NAME] to supply transformers for sign 1 & 7 as discussed with [PERSON_N…" at bounding box center [481, 384] width 473 height 22
click at [464, 373] on div "[PERSON_NAME] to supply transformers for sign 1 & 7 as discussed with [PERSON_N…" at bounding box center [481, 384] width 473 height 22
click at [485, 373] on div "[PERSON_NAME] to supply transformers for sign 1 & 7 as discussed with [PERSON_N…" at bounding box center [481, 384] width 473 height 22
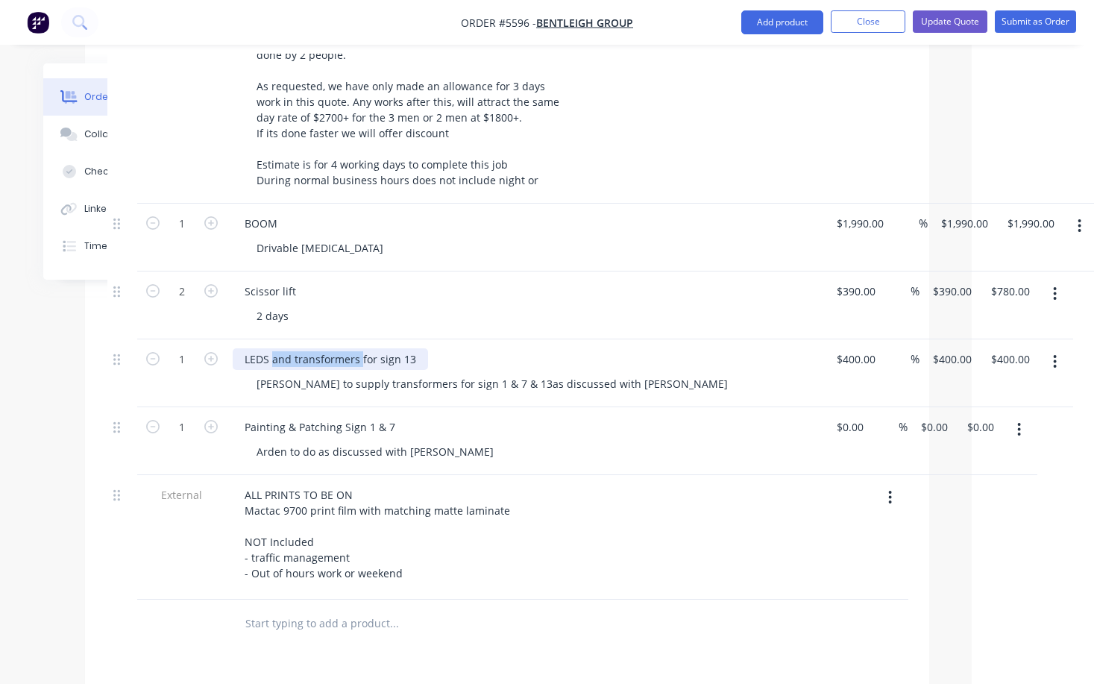
drag, startPoint x: 359, startPoint y: 336, endPoint x: 274, endPoint y: 333, distance: 85.1
click at [274, 348] on div "LEDS and transformers for sign 13" at bounding box center [330, 359] width 195 height 22
click at [850, 348] on input "400" at bounding box center [859, 359] width 46 height 22
type input "$200.00"
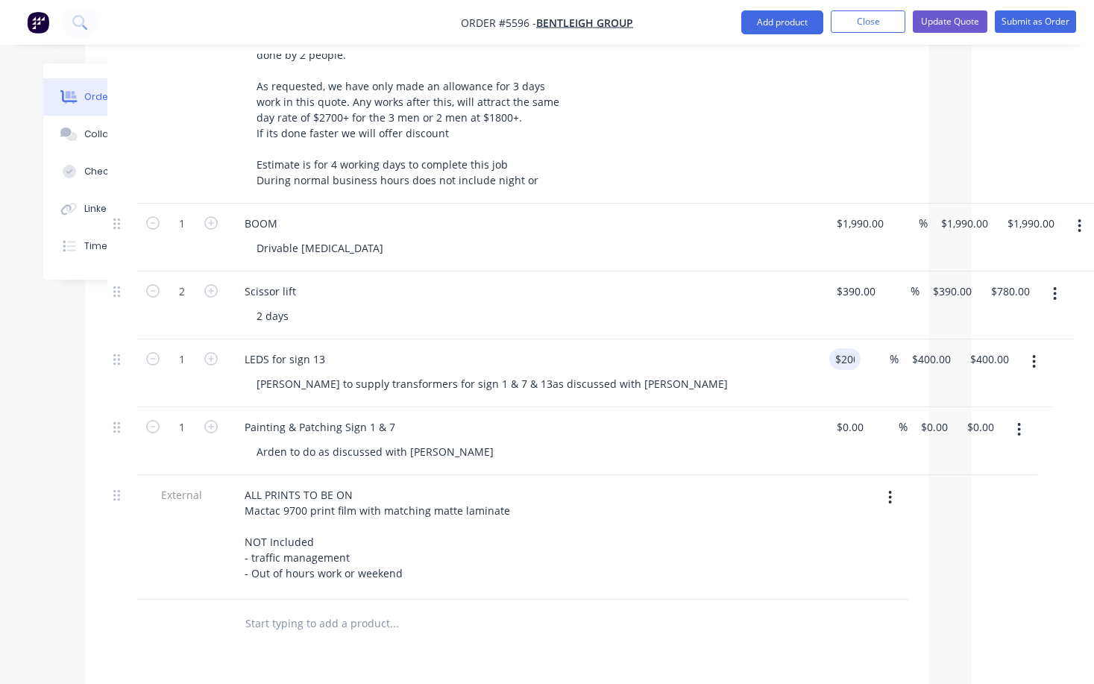
type input "$200.00"
click at [686, 373] on div "[PERSON_NAME] to supply transformers for sign 1 & 7 & 13as discussed with [PERS…" at bounding box center [531, 384] width 573 height 22
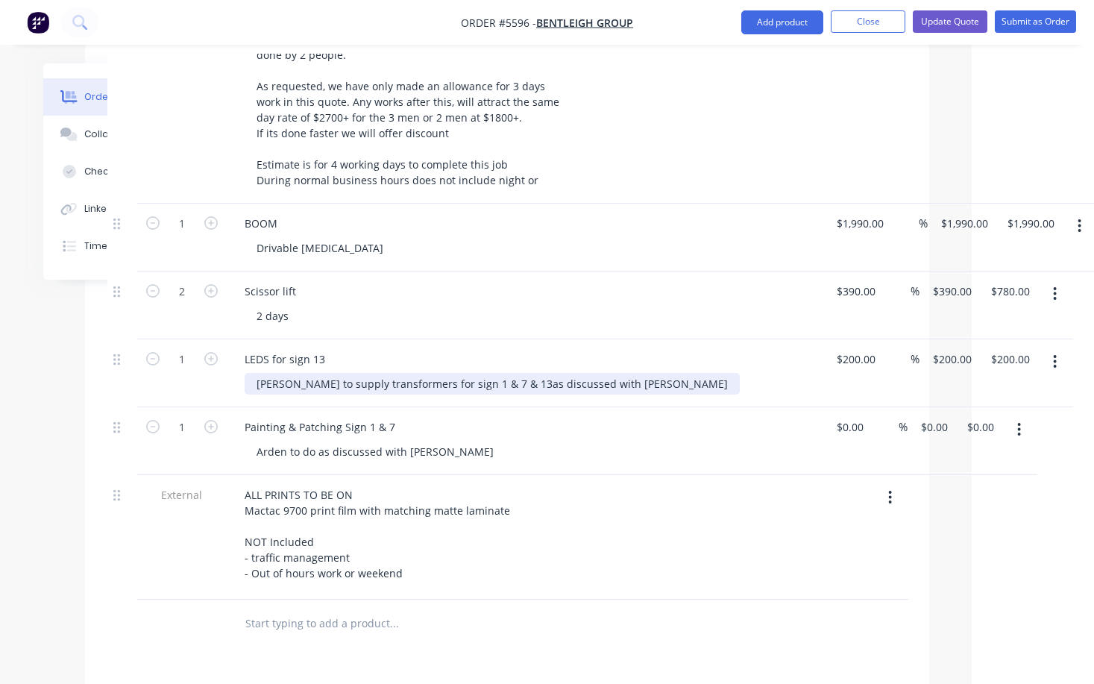
click at [507, 373] on div "[PERSON_NAME] to supply transformers for sign 1 & 7 & 13as discussed with [PERS…" at bounding box center [492, 384] width 495 height 22
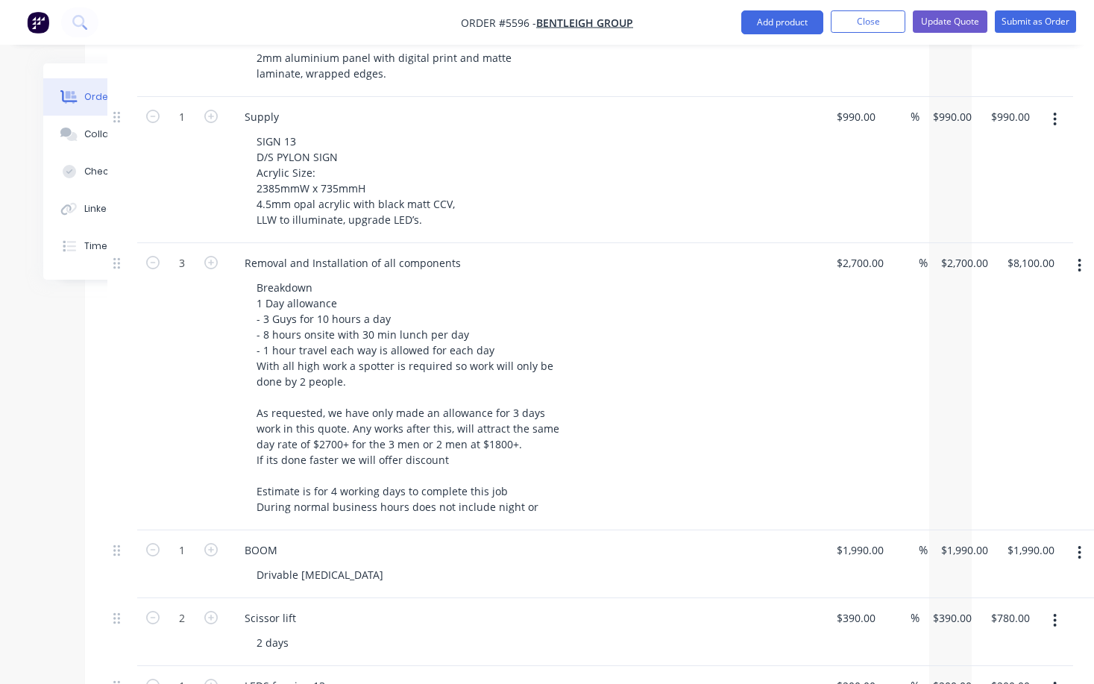
scroll to position [1582, 122]
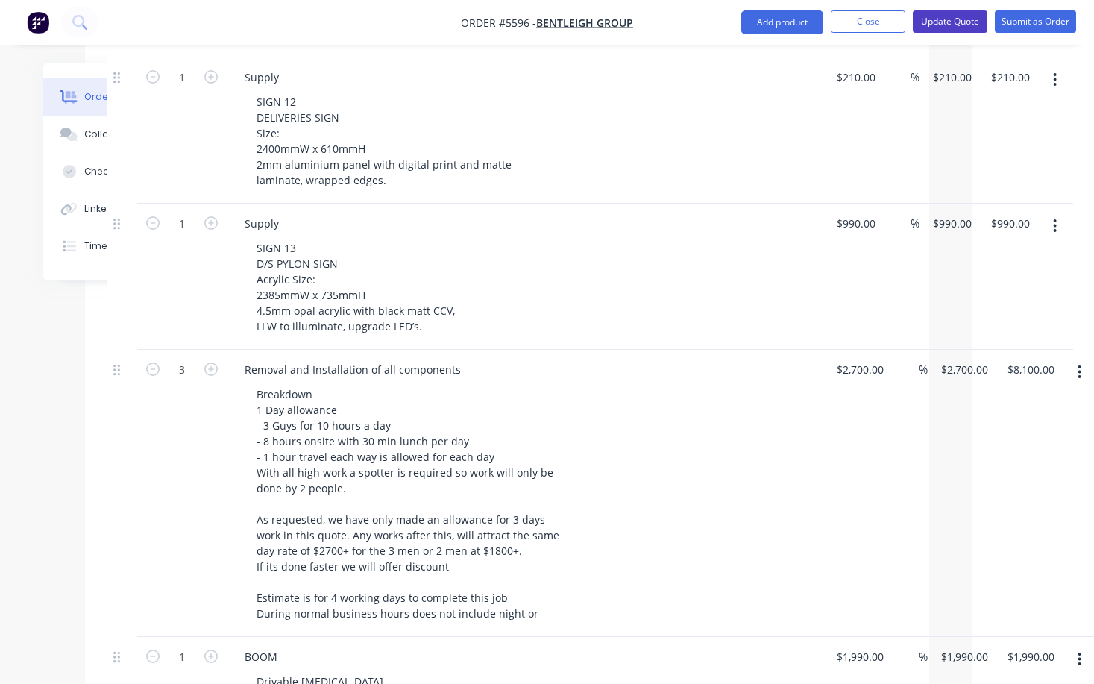
click at [949, 23] on button "Update Quote" at bounding box center [950, 21] width 75 height 22
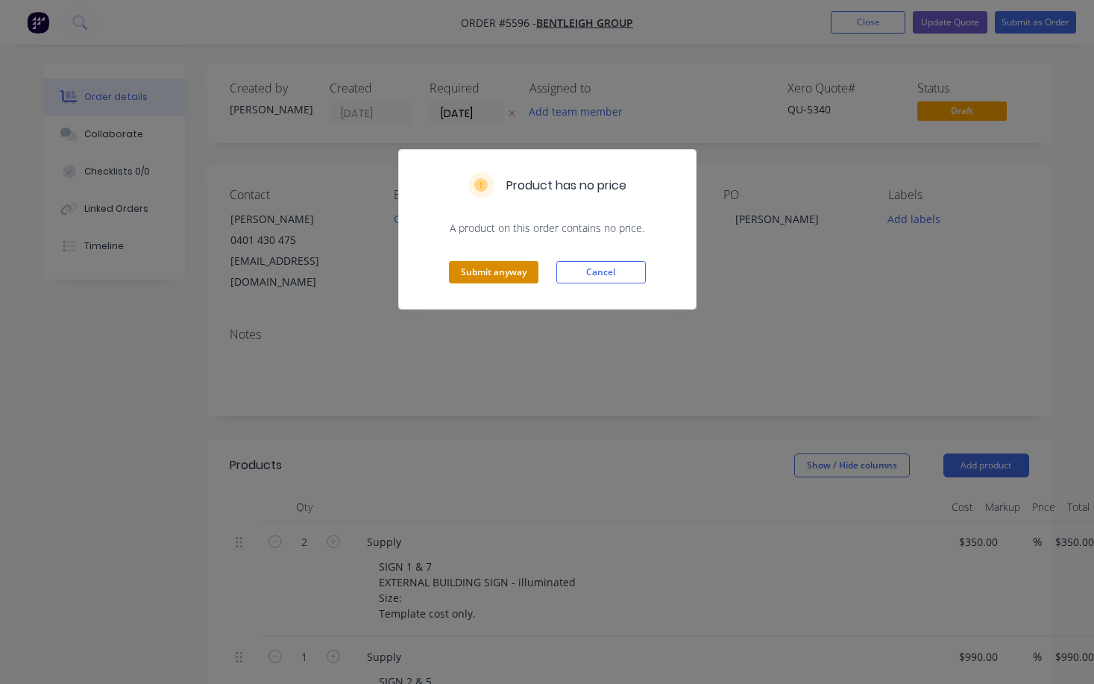
click at [498, 269] on button "Submit anyway" at bounding box center [494, 272] width 90 height 22
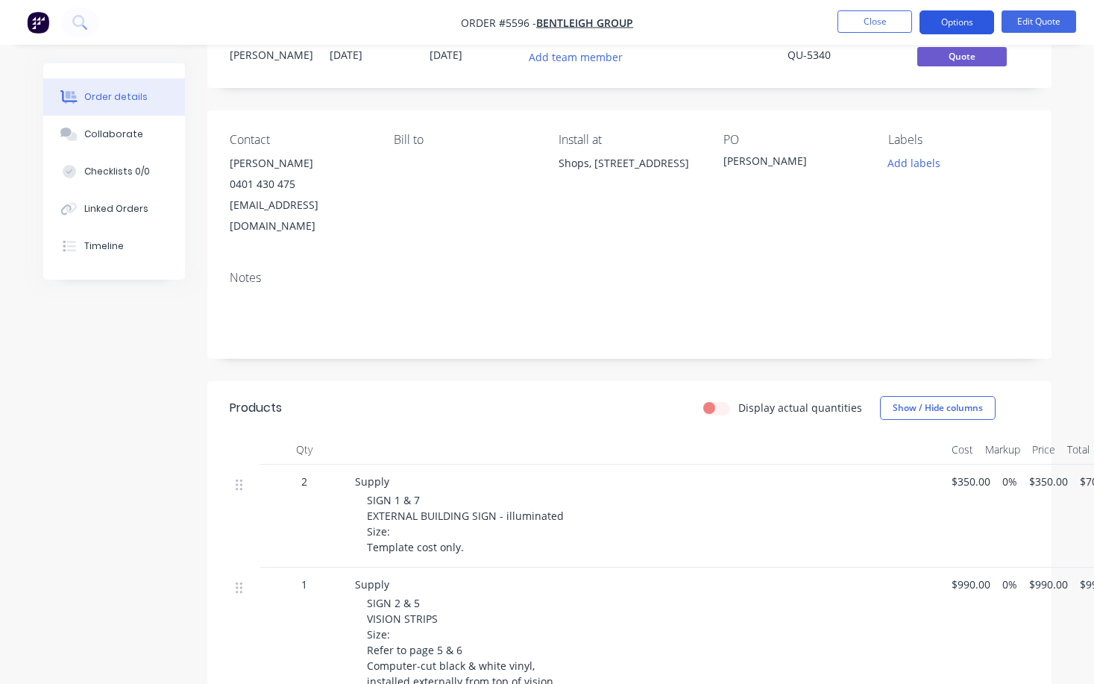
scroll to position [53, 0]
click at [962, 19] on button "Options" at bounding box center [957, 22] width 75 height 24
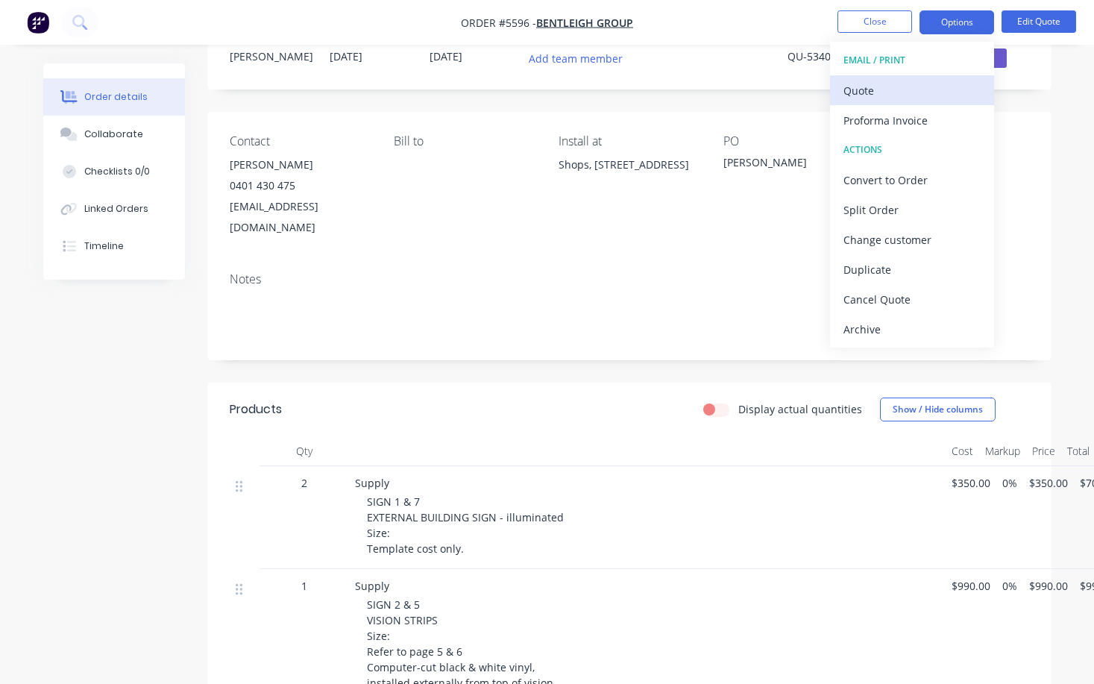
click at [933, 81] on div "Quote" at bounding box center [912, 91] width 137 height 22
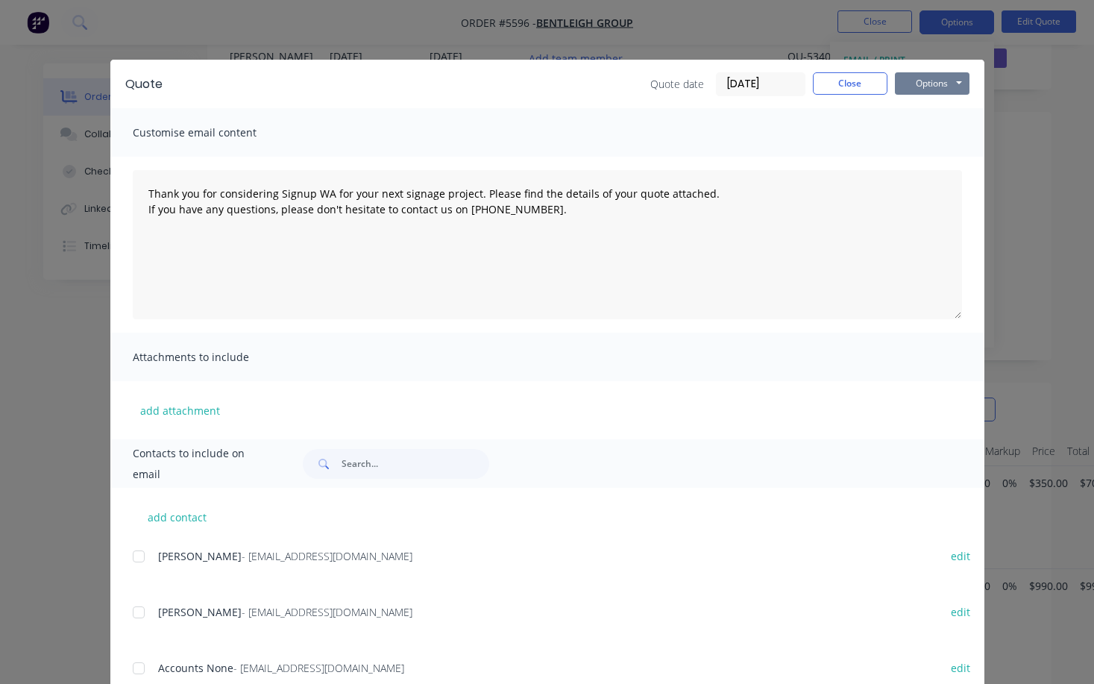
click at [944, 84] on button "Options" at bounding box center [932, 83] width 75 height 22
click at [937, 128] on button "Print" at bounding box center [942, 134] width 95 height 25
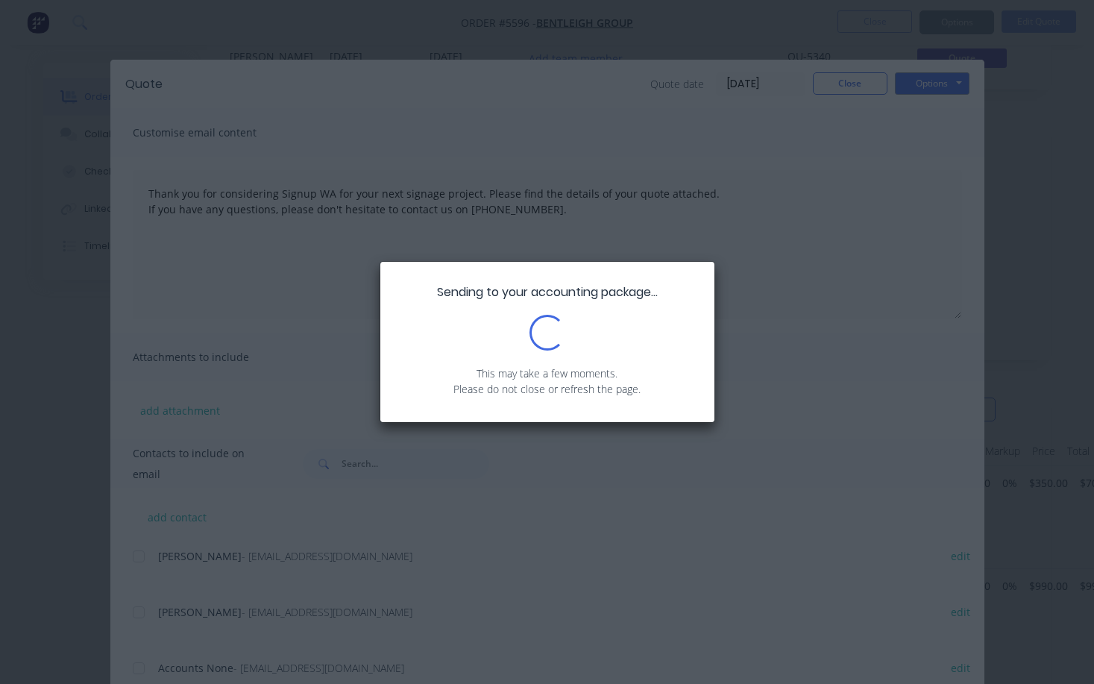
type textarea "Thank you for considering Signup WA for your next signage project. Please find …"
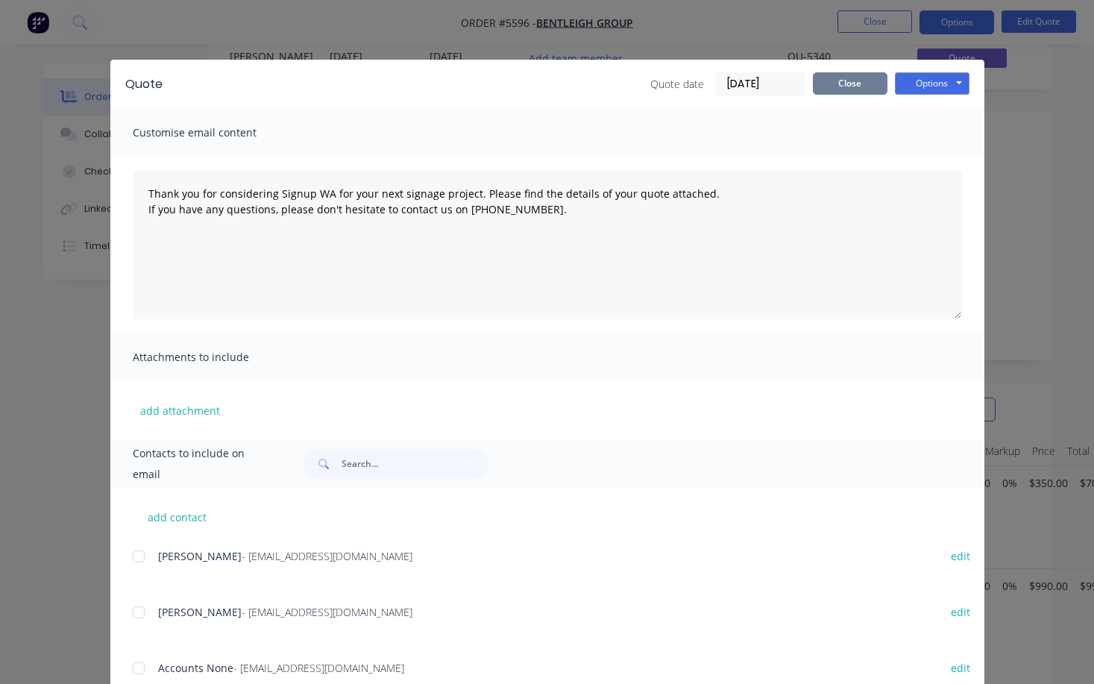
click at [857, 81] on button "Close" at bounding box center [850, 83] width 75 height 22
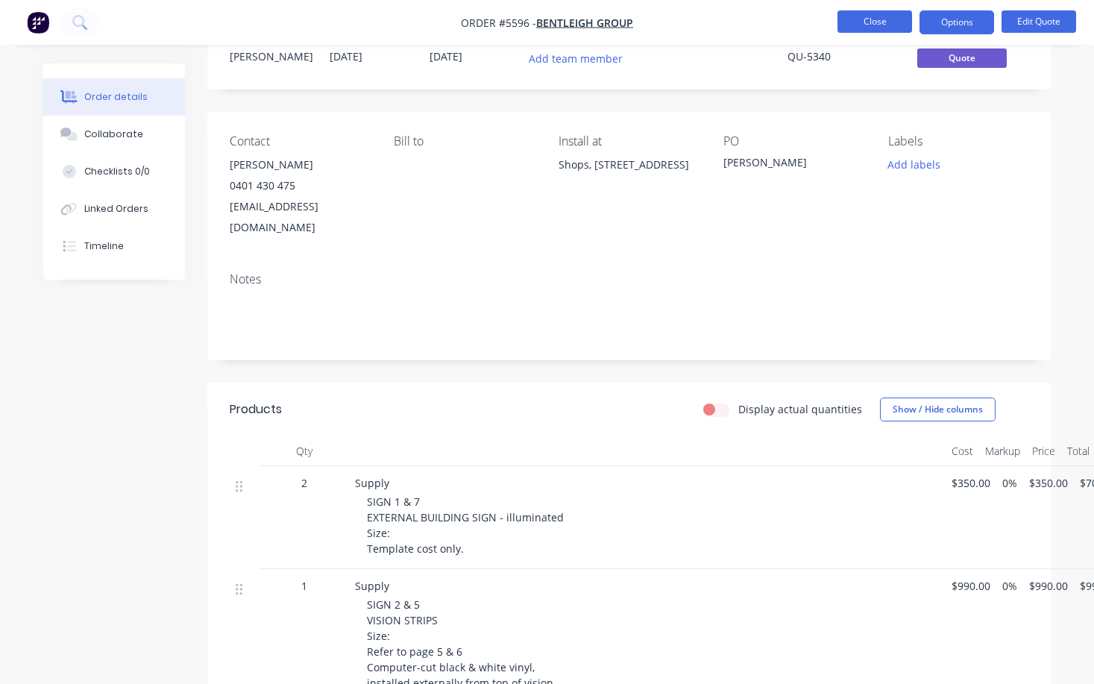
click at [876, 23] on button "Close" at bounding box center [875, 21] width 75 height 22
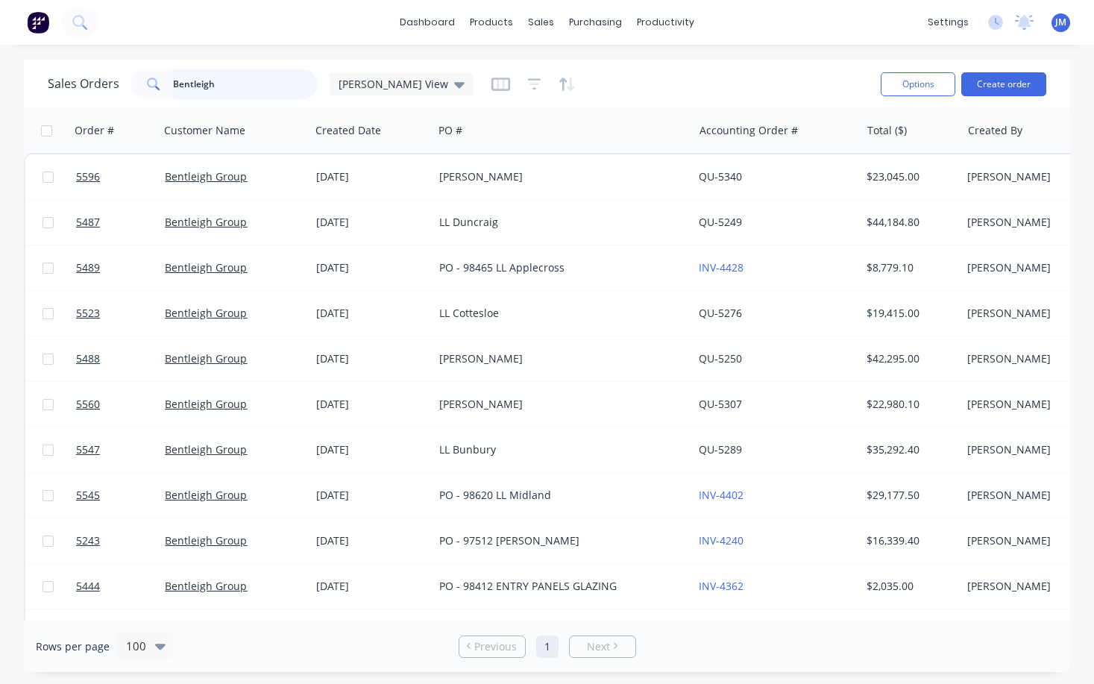
click at [283, 87] on input "Bentleigh" at bounding box center [245, 84] width 145 height 30
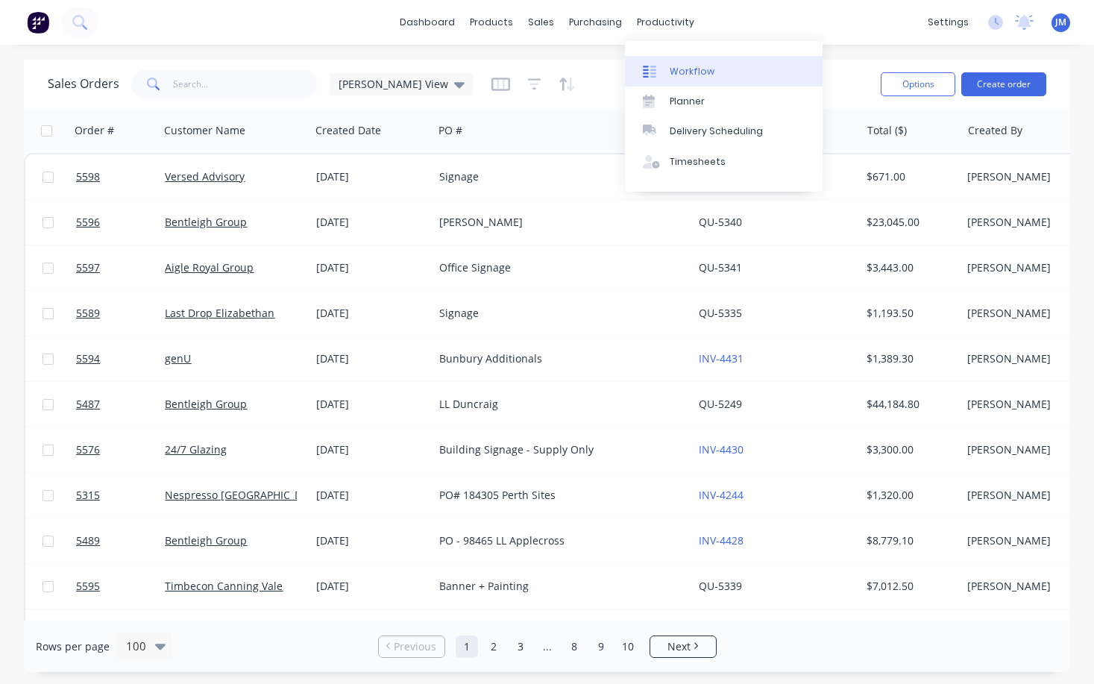
click at [693, 66] on div "Workflow" at bounding box center [692, 71] width 45 height 13
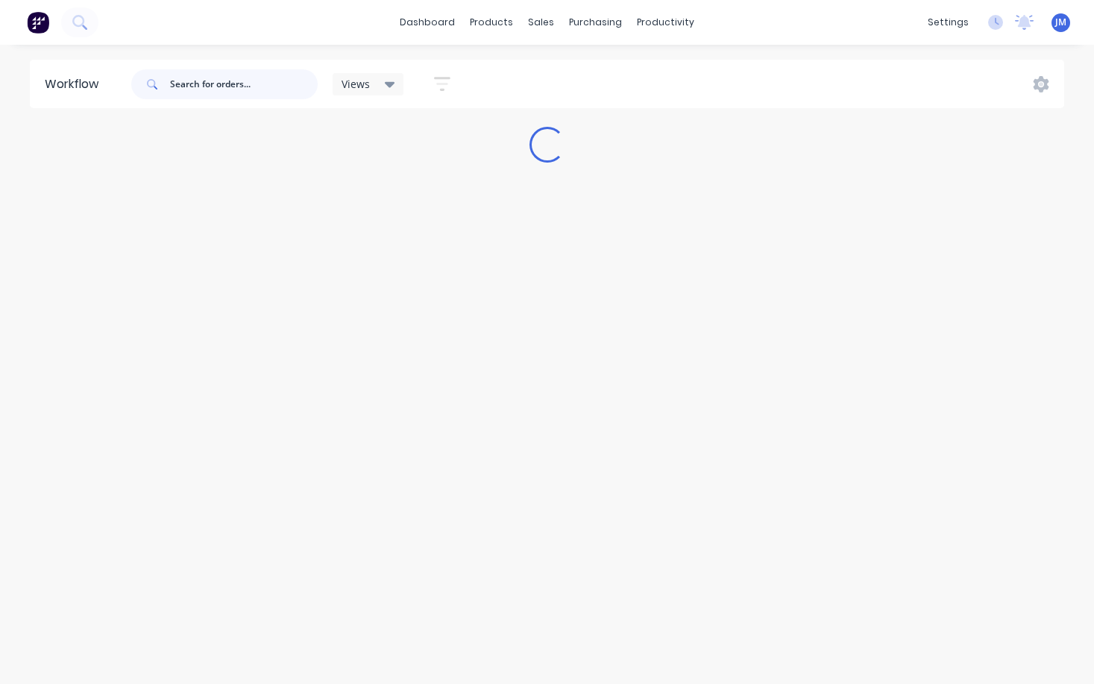
click at [210, 81] on input "text" at bounding box center [244, 84] width 148 height 30
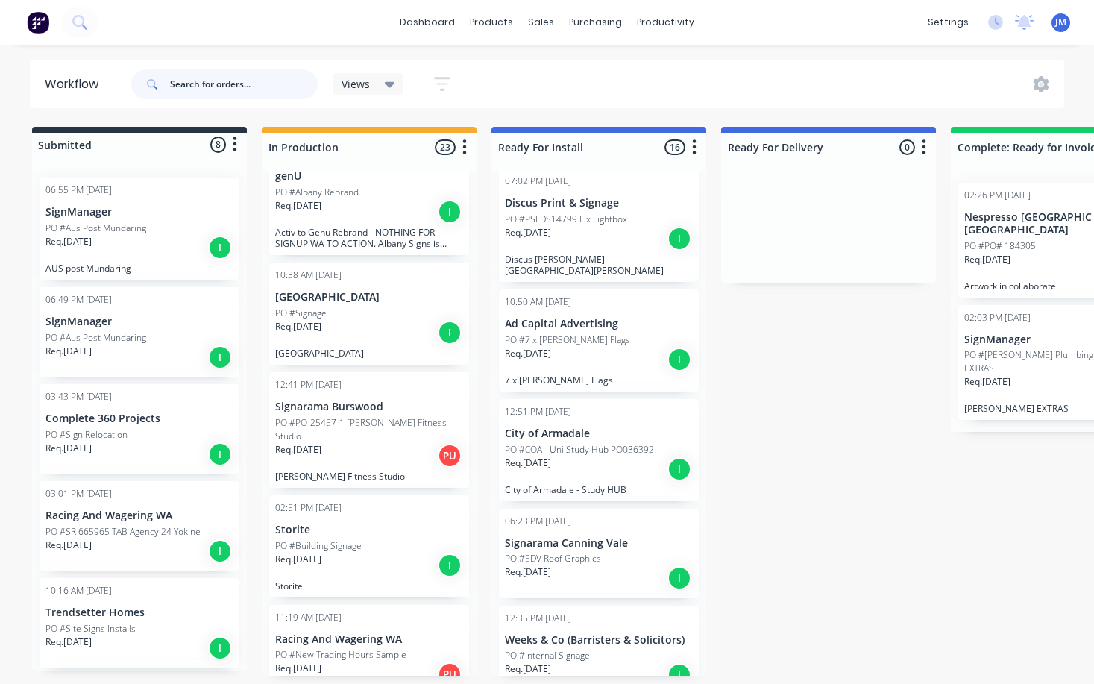
scroll to position [1638, 0]
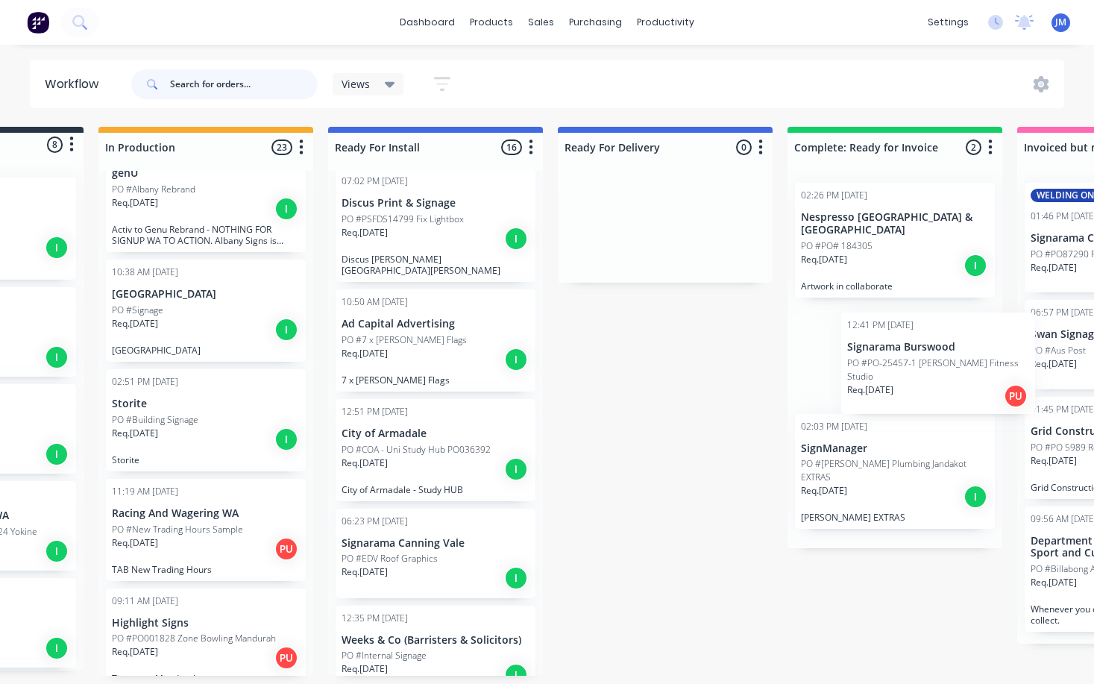
drag, startPoint x: 347, startPoint y: 409, endPoint x: 925, endPoint y: 371, distance: 579.4
click at [925, 372] on div "Submitted 8 Status colour #273444 hex #273444 Save Cancel Summaries Total order…" at bounding box center [744, 401] width 1839 height 549
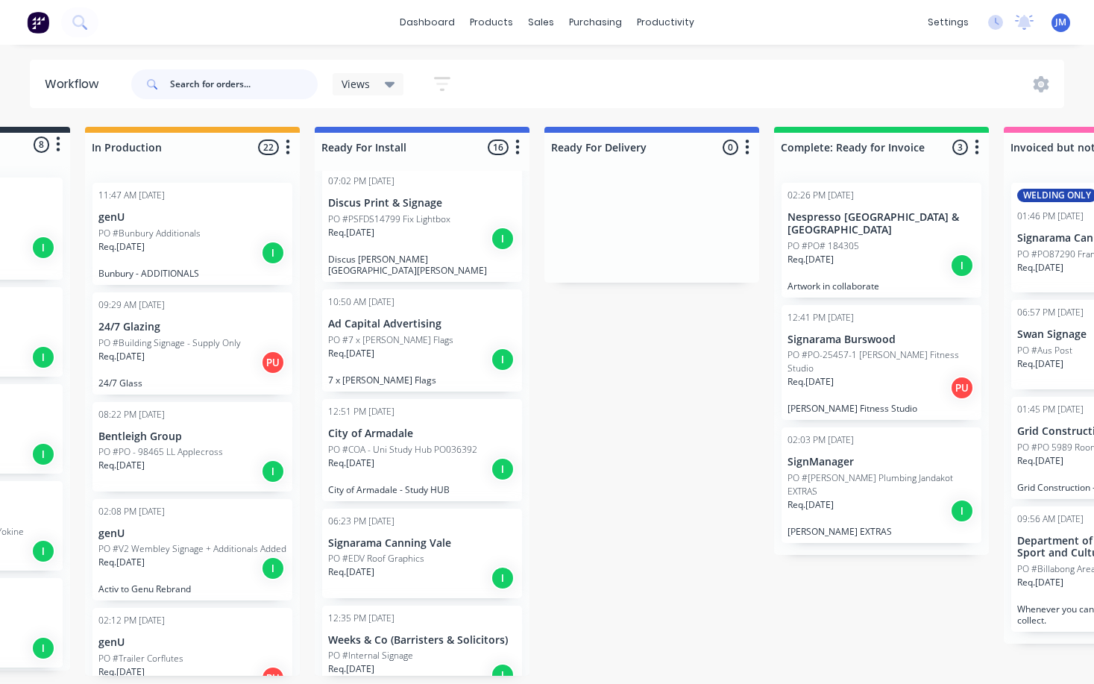
scroll to position [0, 177]
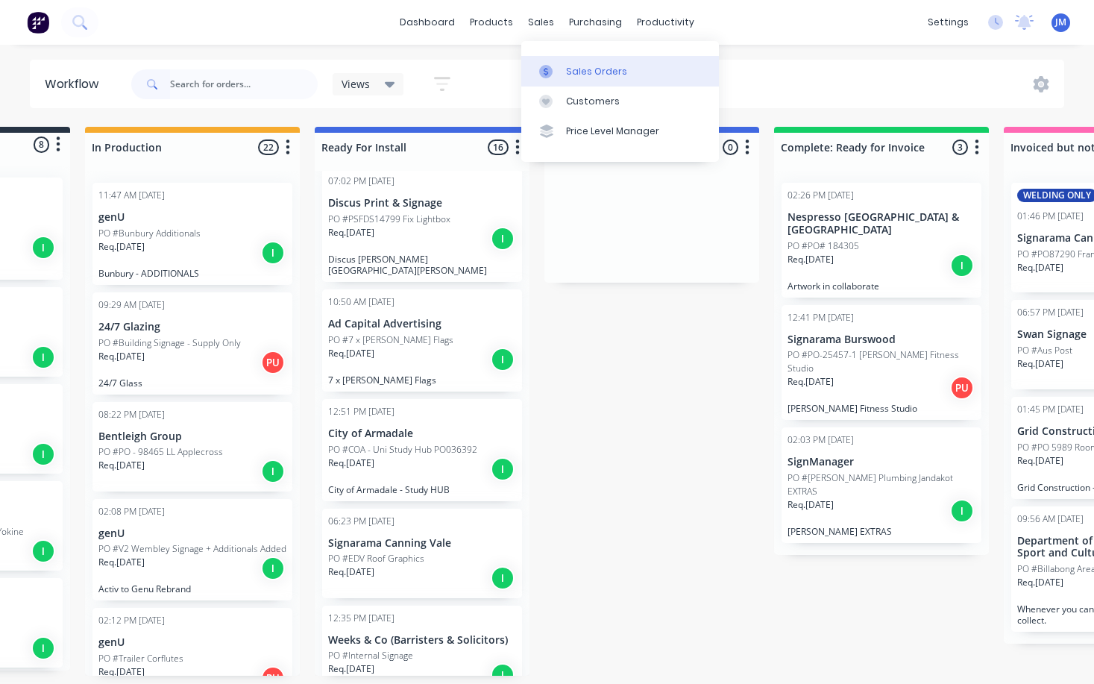
click at [573, 69] on div "Sales Orders" at bounding box center [596, 71] width 61 height 13
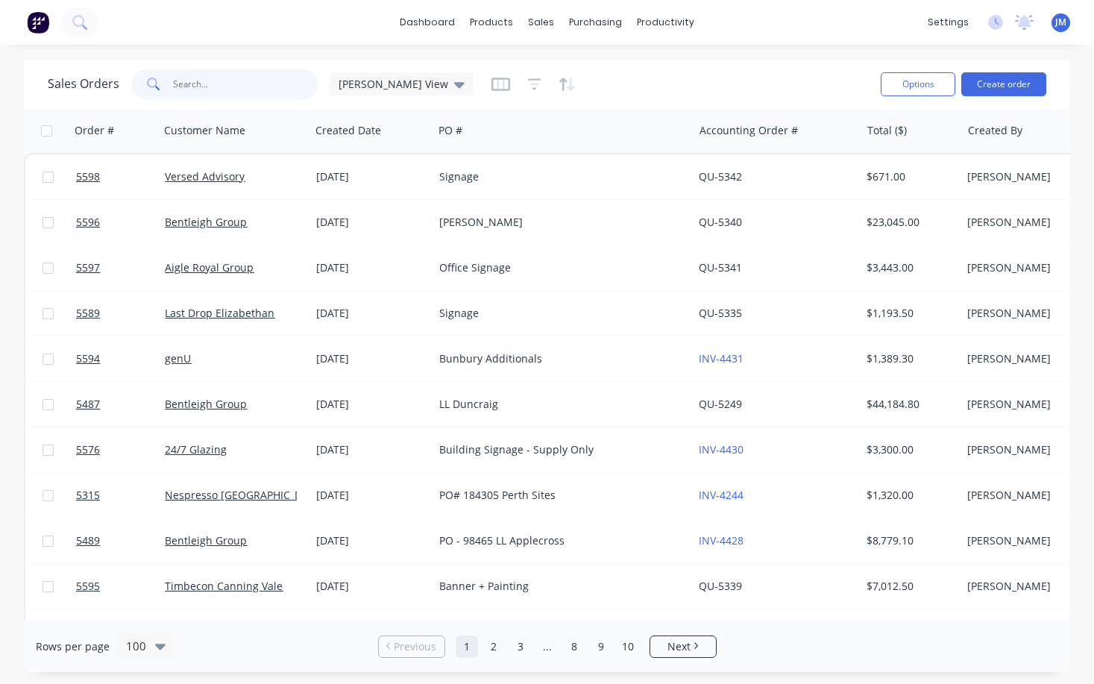
click at [212, 88] on input "text" at bounding box center [245, 84] width 145 height 30
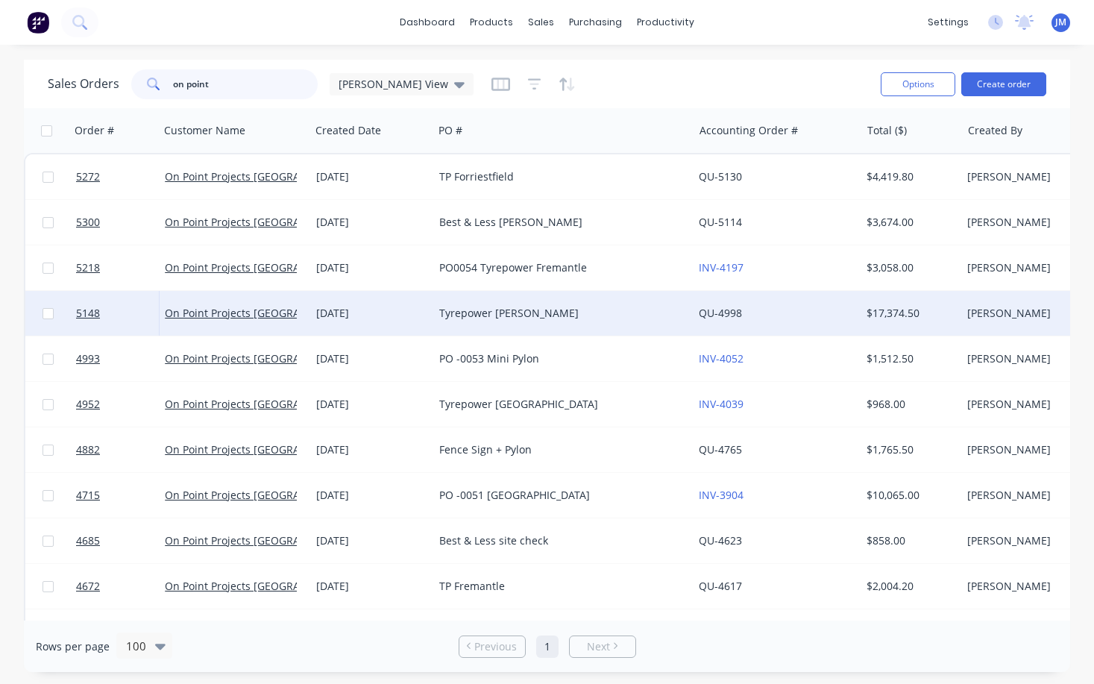
type input "on point"
click at [477, 314] on div "Tyrepower [PERSON_NAME]" at bounding box center [557, 313] width 236 height 15
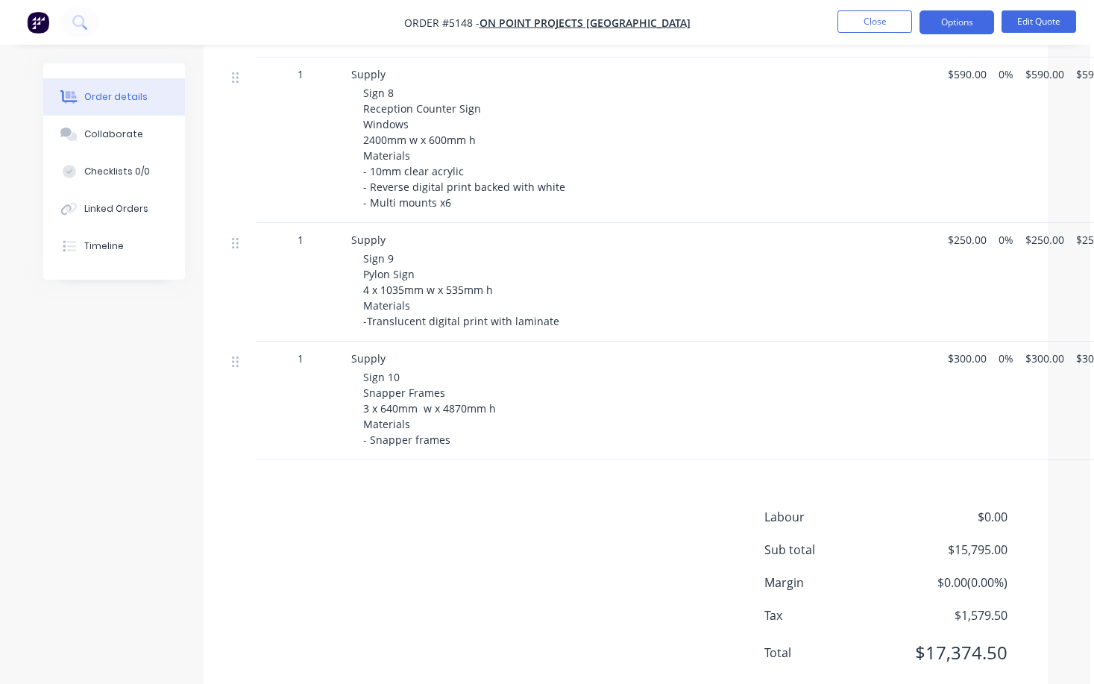
scroll to position [1438, 4]
drag, startPoint x: 944, startPoint y: 507, endPoint x: 1015, endPoint y: 507, distance: 70.1
click at [1015, 542] on div "Sub total $15,795.00" at bounding box center [895, 551] width 261 height 18
copy span "$15,795.00"
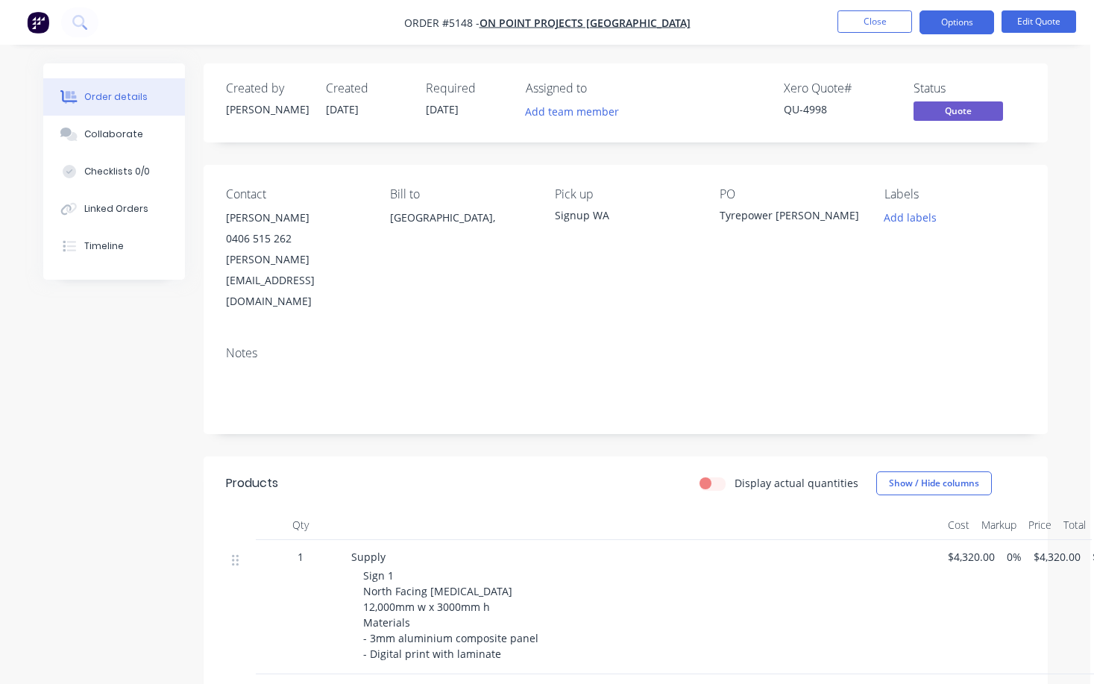
scroll to position [0, 4]
click at [876, 29] on button "Close" at bounding box center [875, 21] width 75 height 22
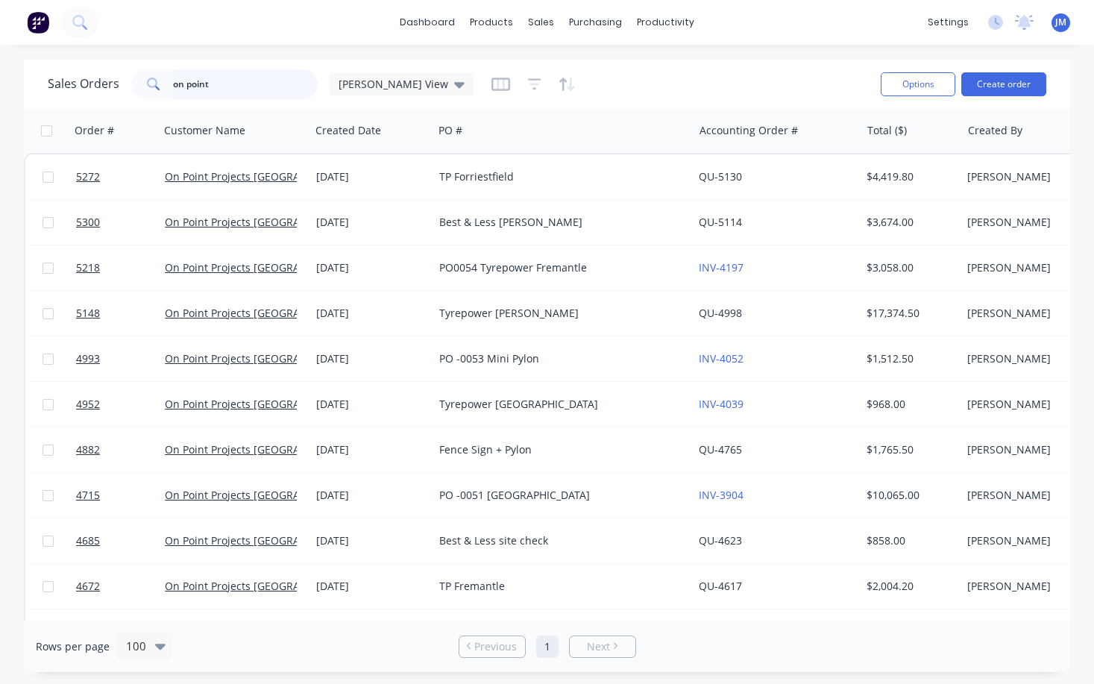
click at [270, 78] on input "on point" at bounding box center [245, 84] width 145 height 30
type input "o"
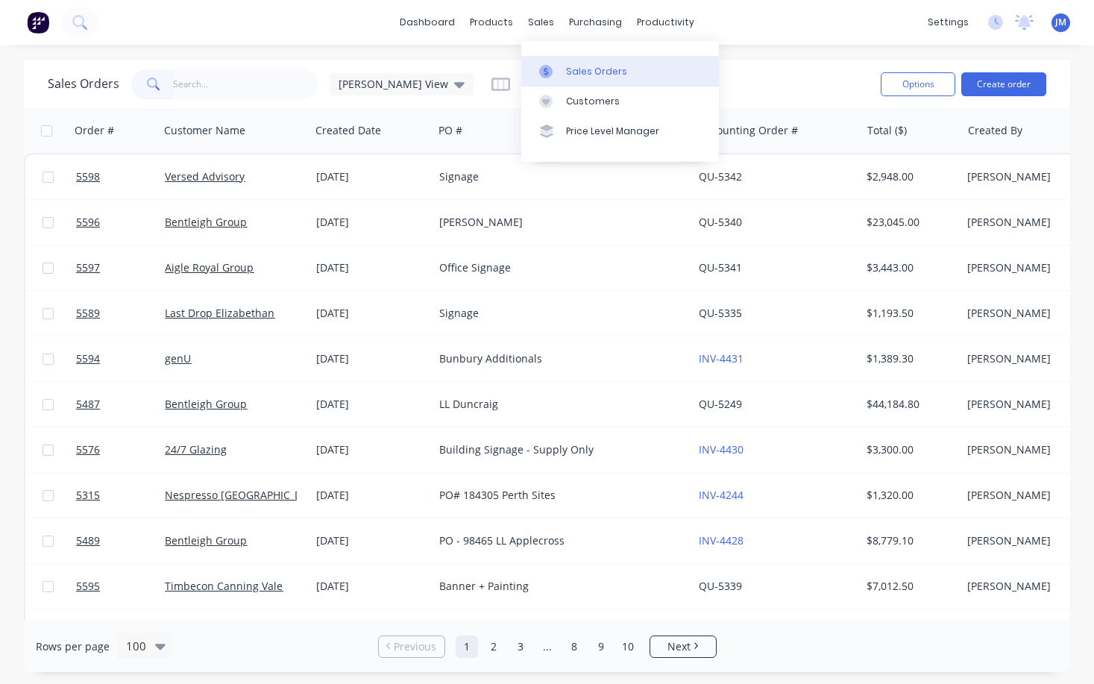
click at [569, 69] on div "Sales Orders" at bounding box center [596, 71] width 61 height 13
click at [536, 25] on div "sales" at bounding box center [541, 22] width 41 height 22
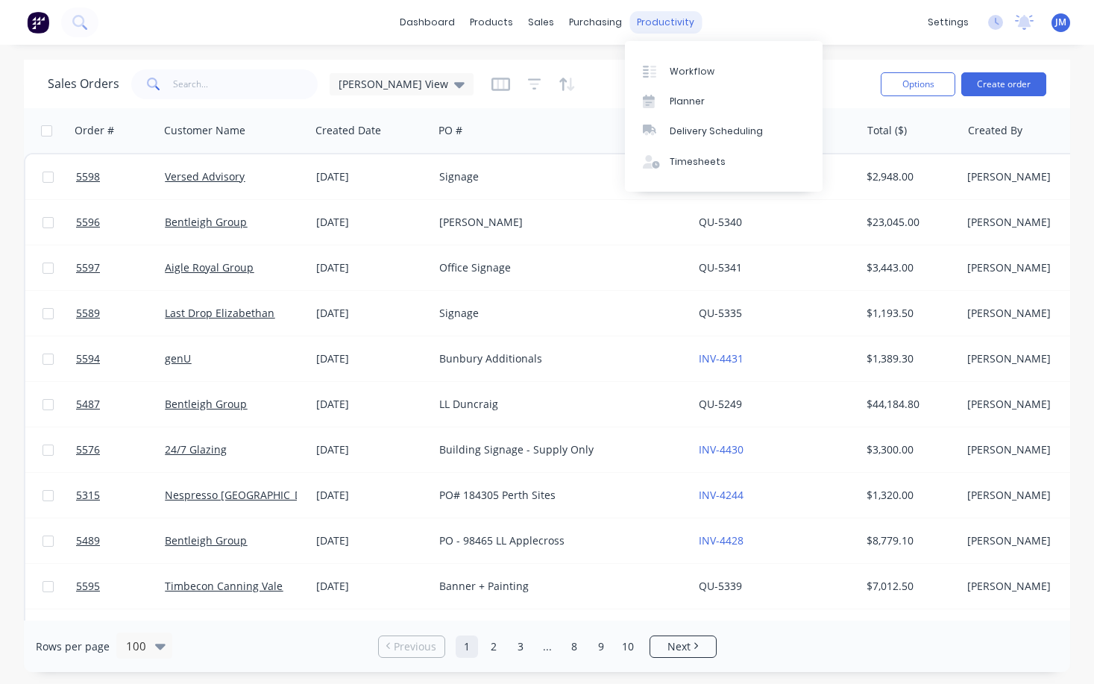
click at [666, 27] on div "productivity" at bounding box center [666, 22] width 72 height 22
click at [690, 72] on div "Workflow" at bounding box center [692, 71] width 45 height 13
